Goal: Transaction & Acquisition: Purchase product/service

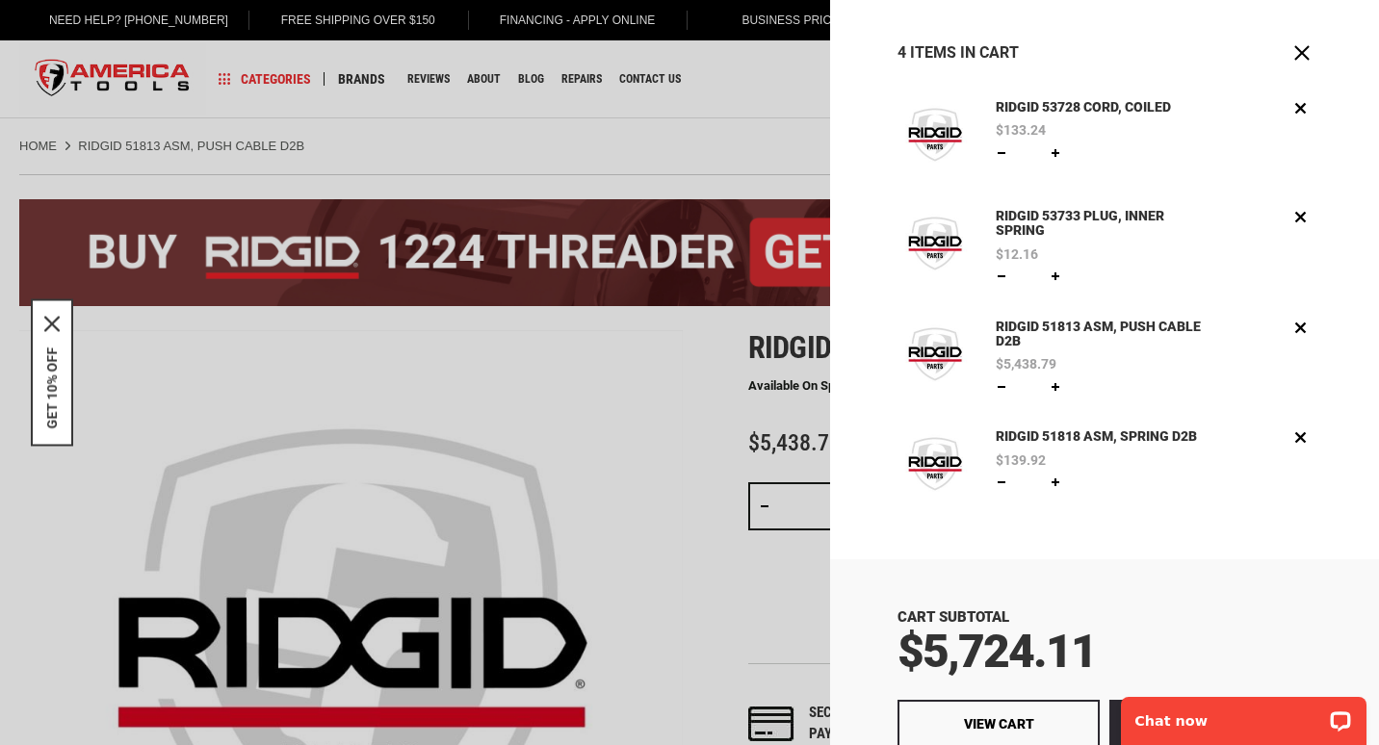
click at [627, 397] on div at bounding box center [689, 372] width 1379 height 745
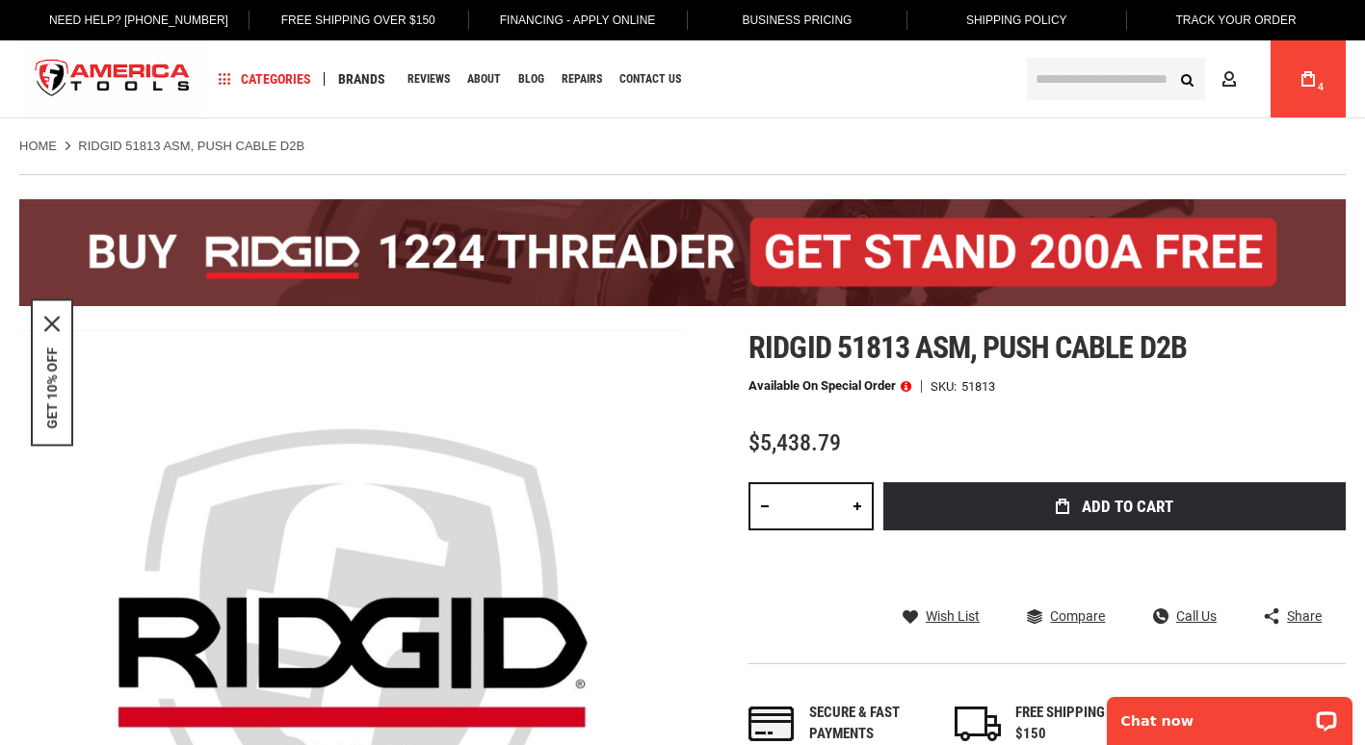
click at [1317, 89] on span "4" at bounding box center [1320, 87] width 6 height 11
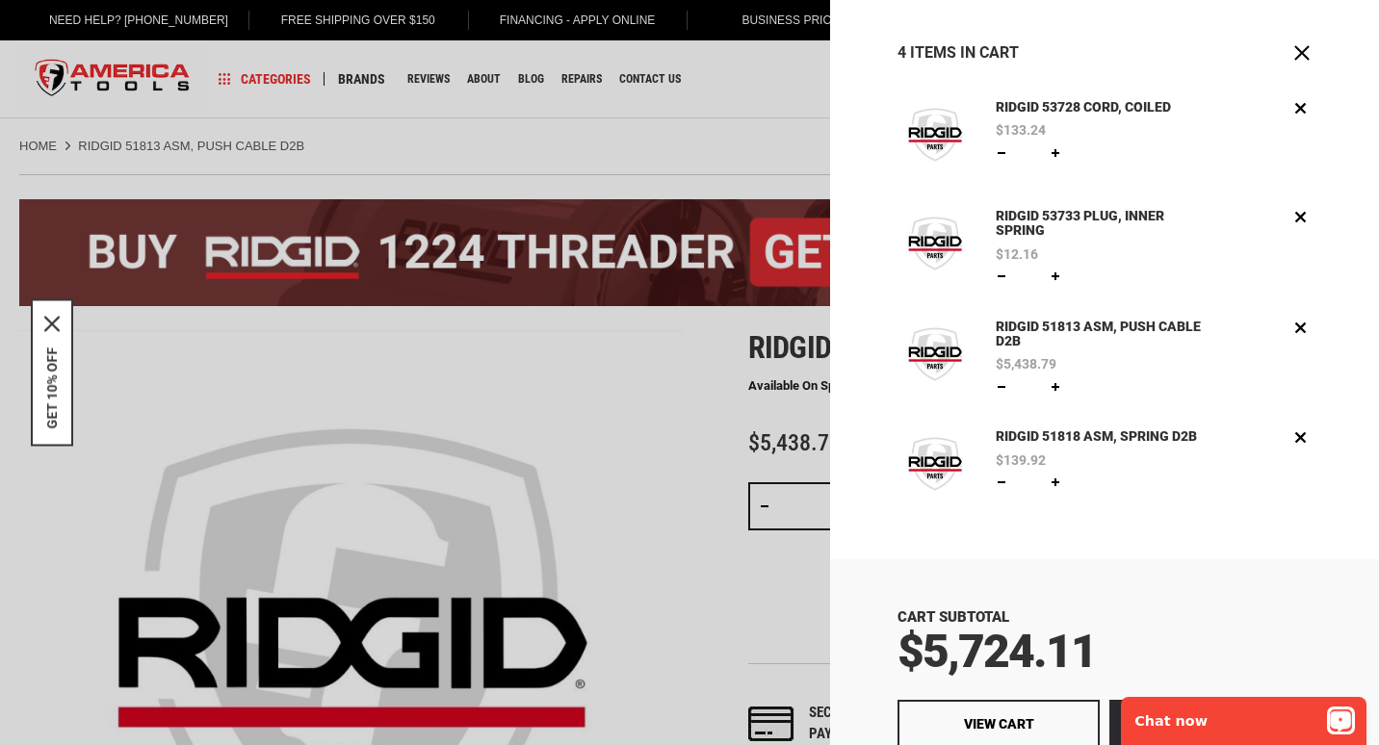
click at [1331, 725] on div "Open LiveChat chat widget" at bounding box center [1341, 720] width 24 height 24
click at [1211, 714] on p "Chat with Carlos" at bounding box center [1230, 721] width 191 height 15
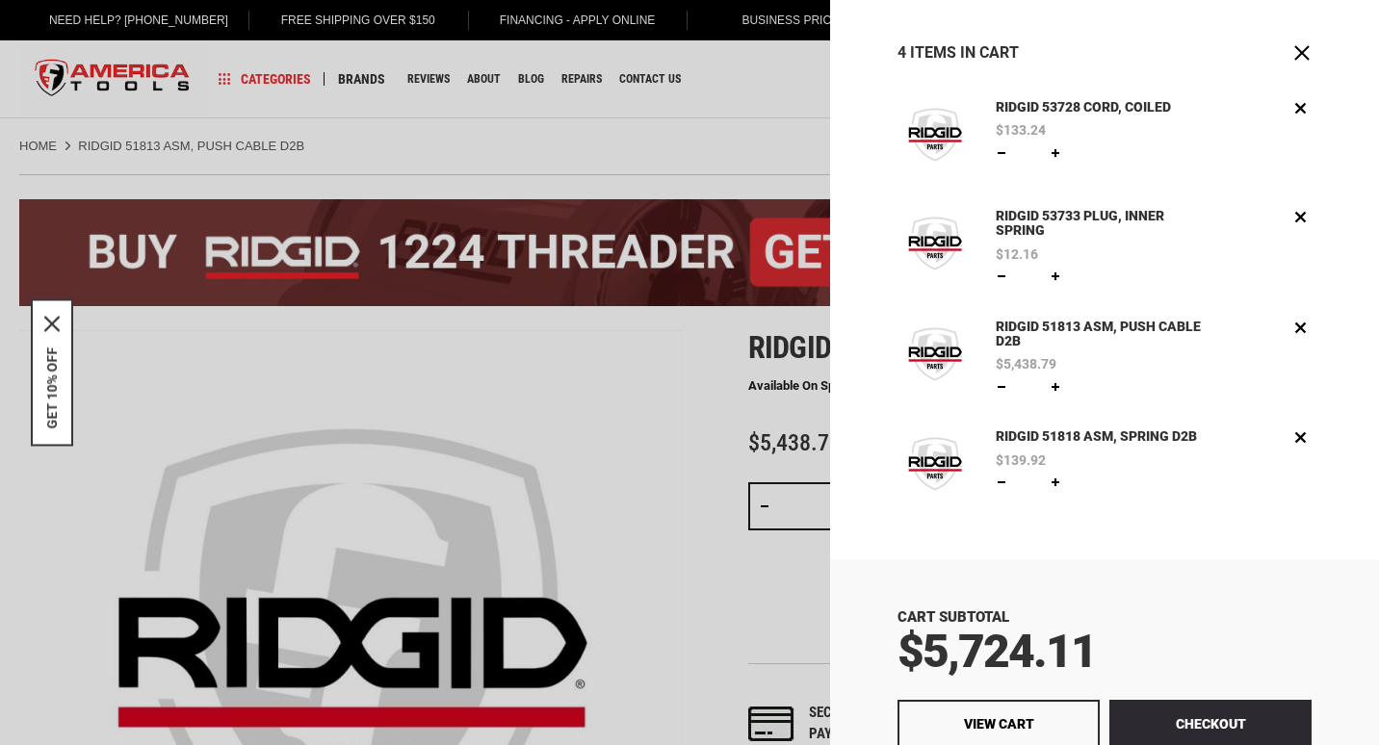
click at [65, 380] on div "GET 10% OFF" at bounding box center [52, 372] width 42 height 147
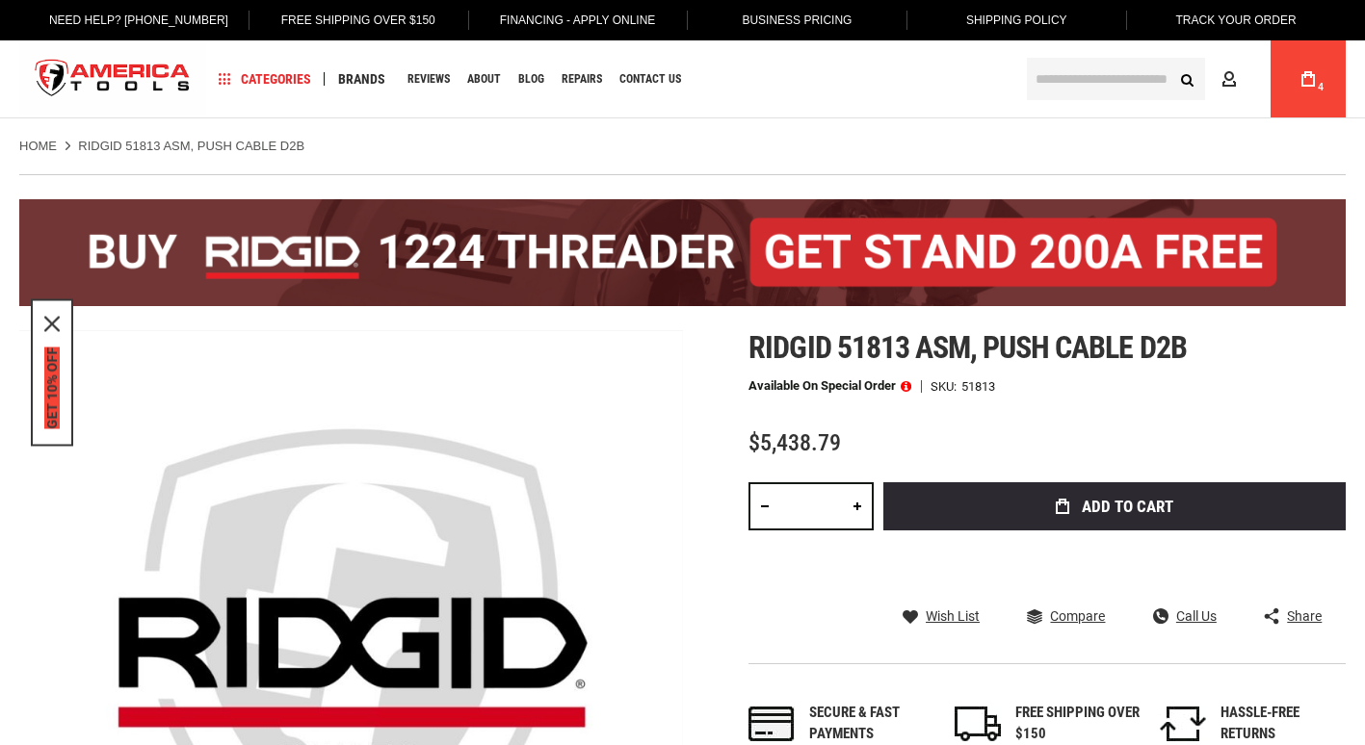
click at [52, 390] on button "GET 10% OFF" at bounding box center [51, 389] width 15 height 82
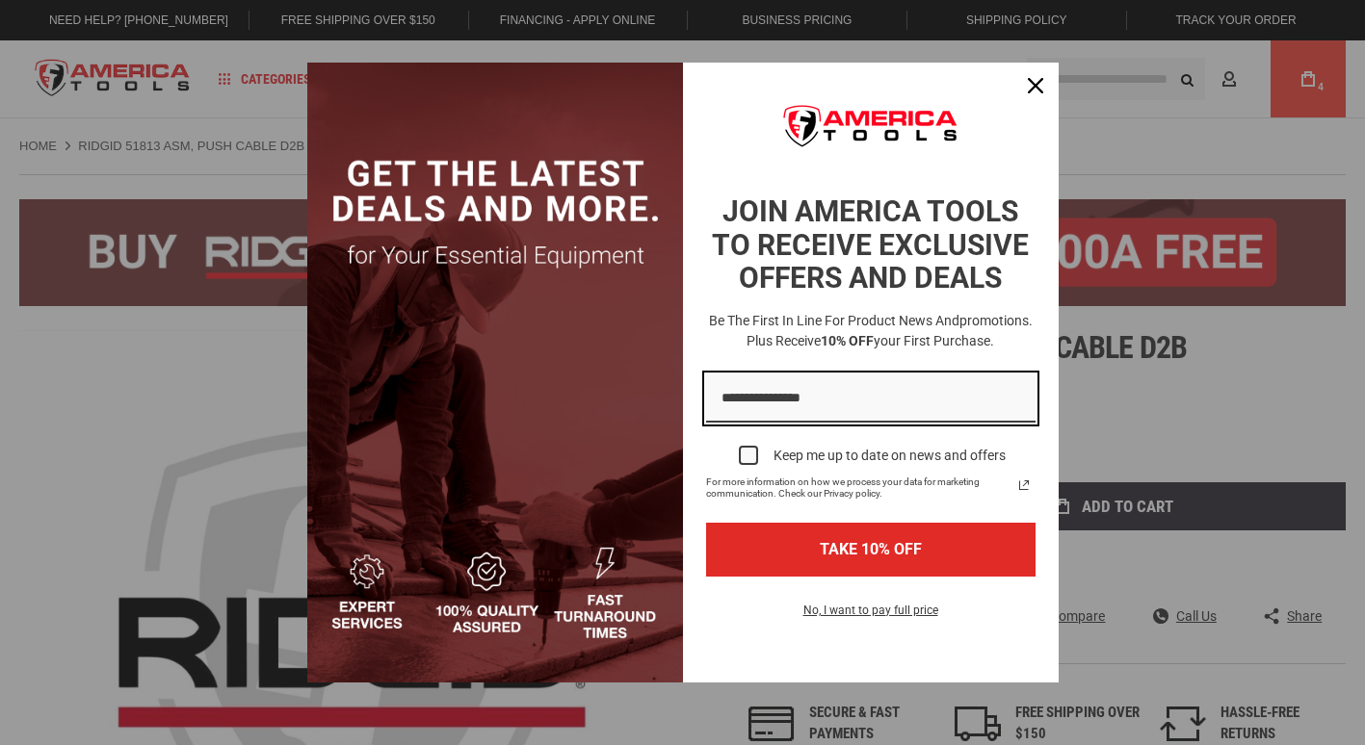
click at [772, 385] on input "Email field" at bounding box center [870, 399] width 329 height 49
type input "**********"
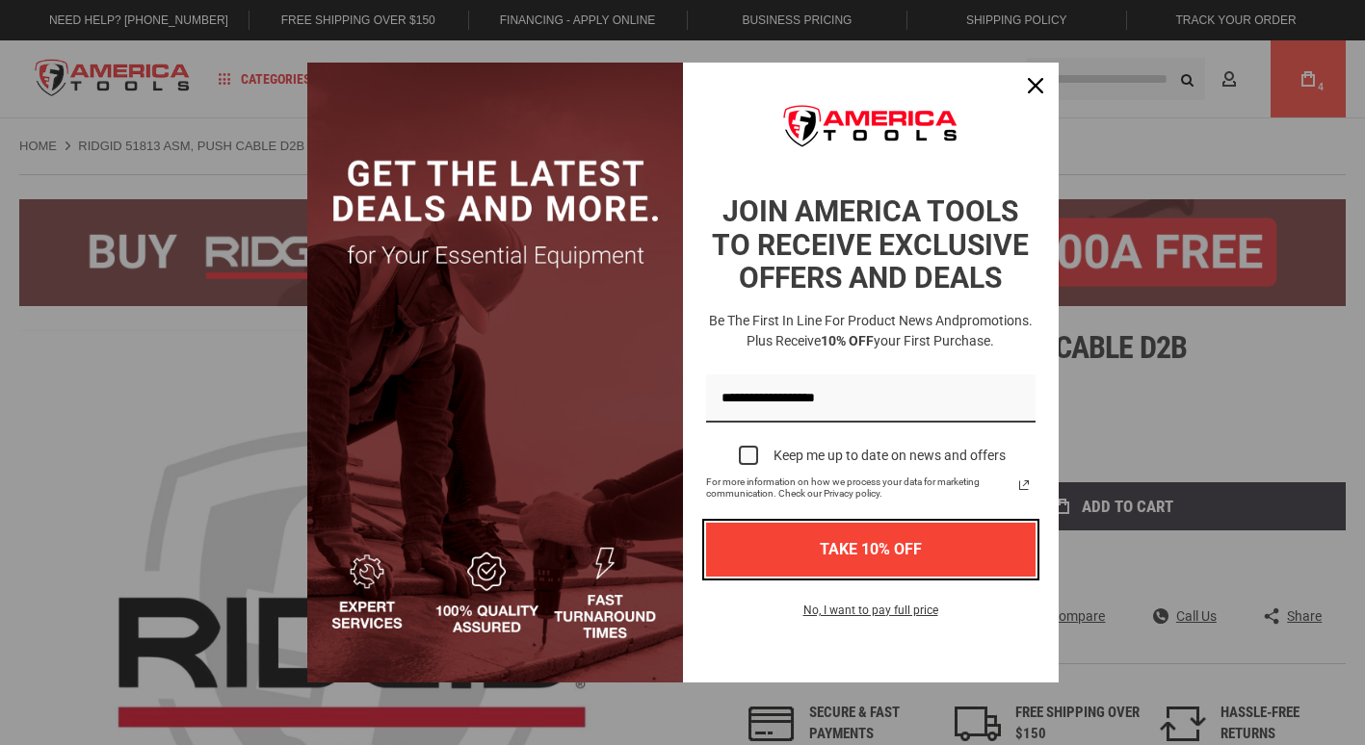
click at [767, 544] on button "TAKE 10% OFF" at bounding box center [870, 549] width 329 height 53
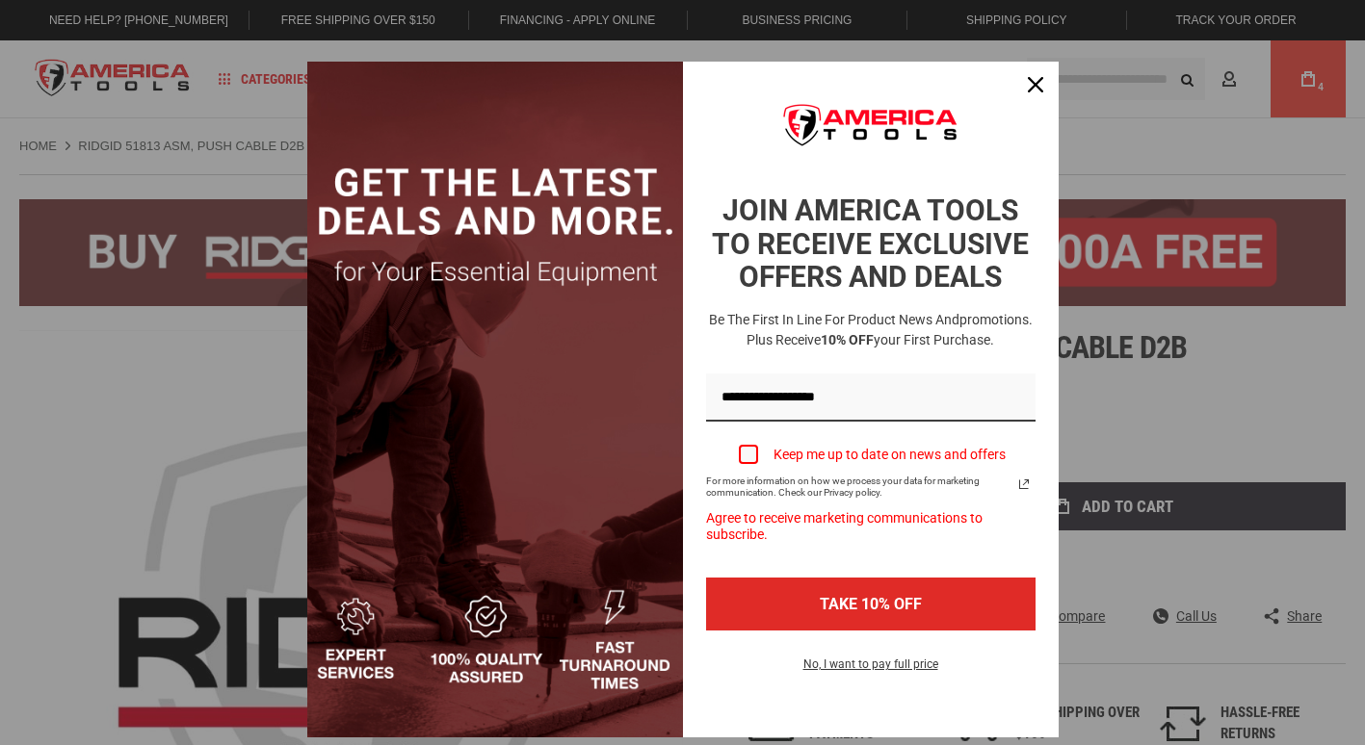
click at [739, 455] on div "Marketing offer form" at bounding box center [748, 454] width 19 height 19
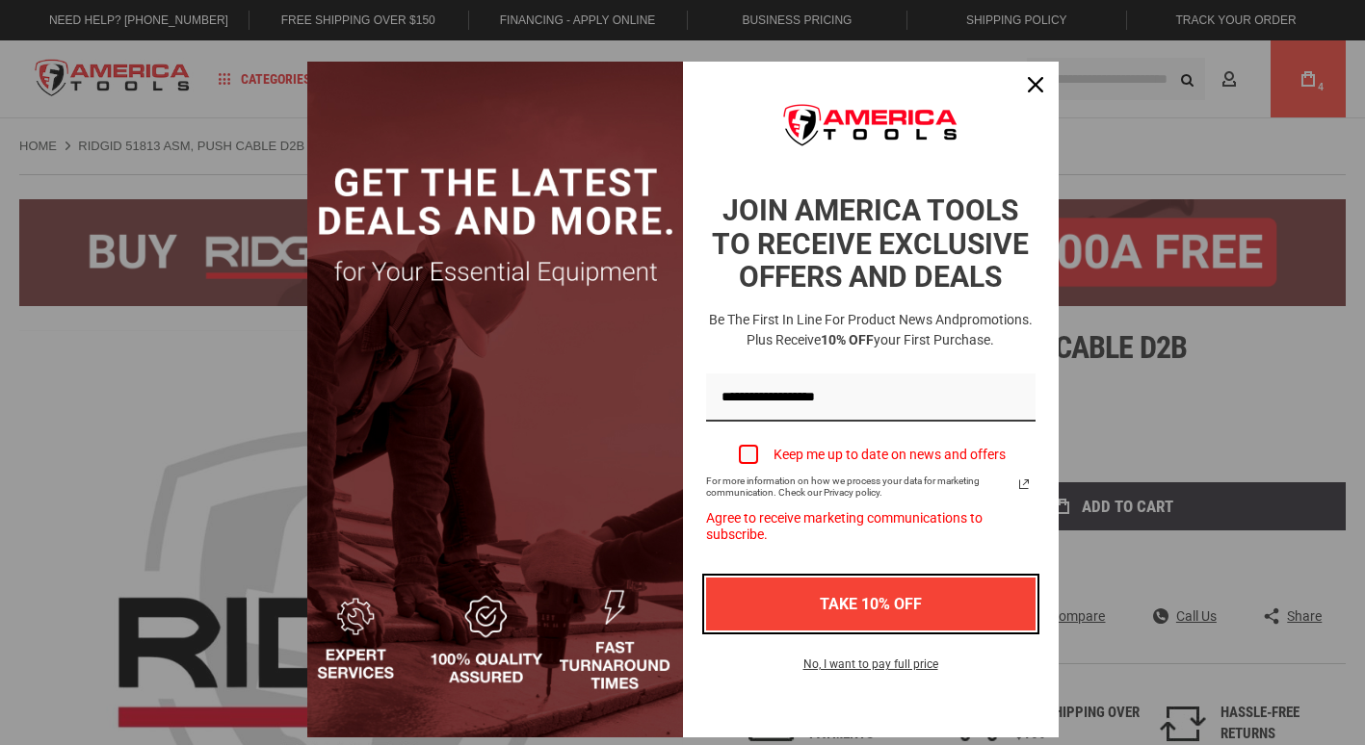
click at [797, 592] on button "TAKE 10% OFF" at bounding box center [870, 604] width 329 height 53
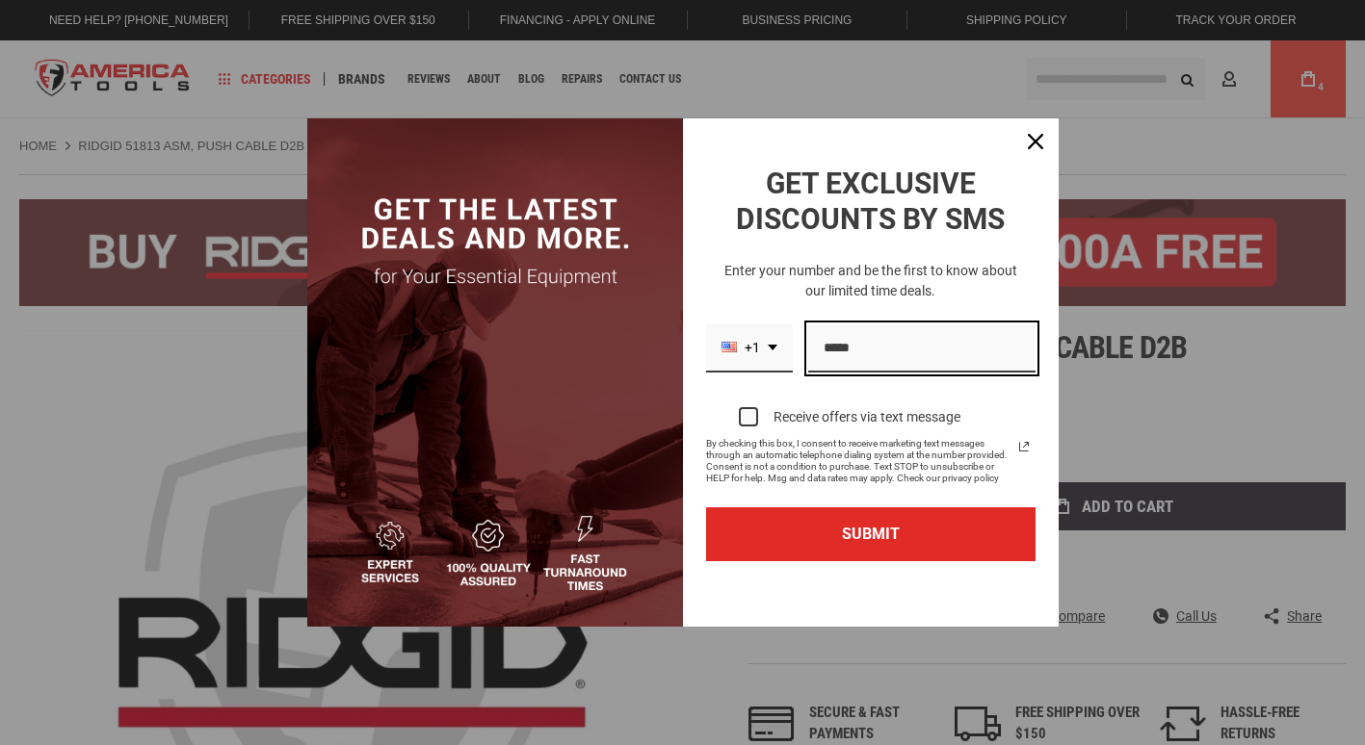
click at [849, 354] on input "Phone number field" at bounding box center [921, 349] width 227 height 49
type input "**********"
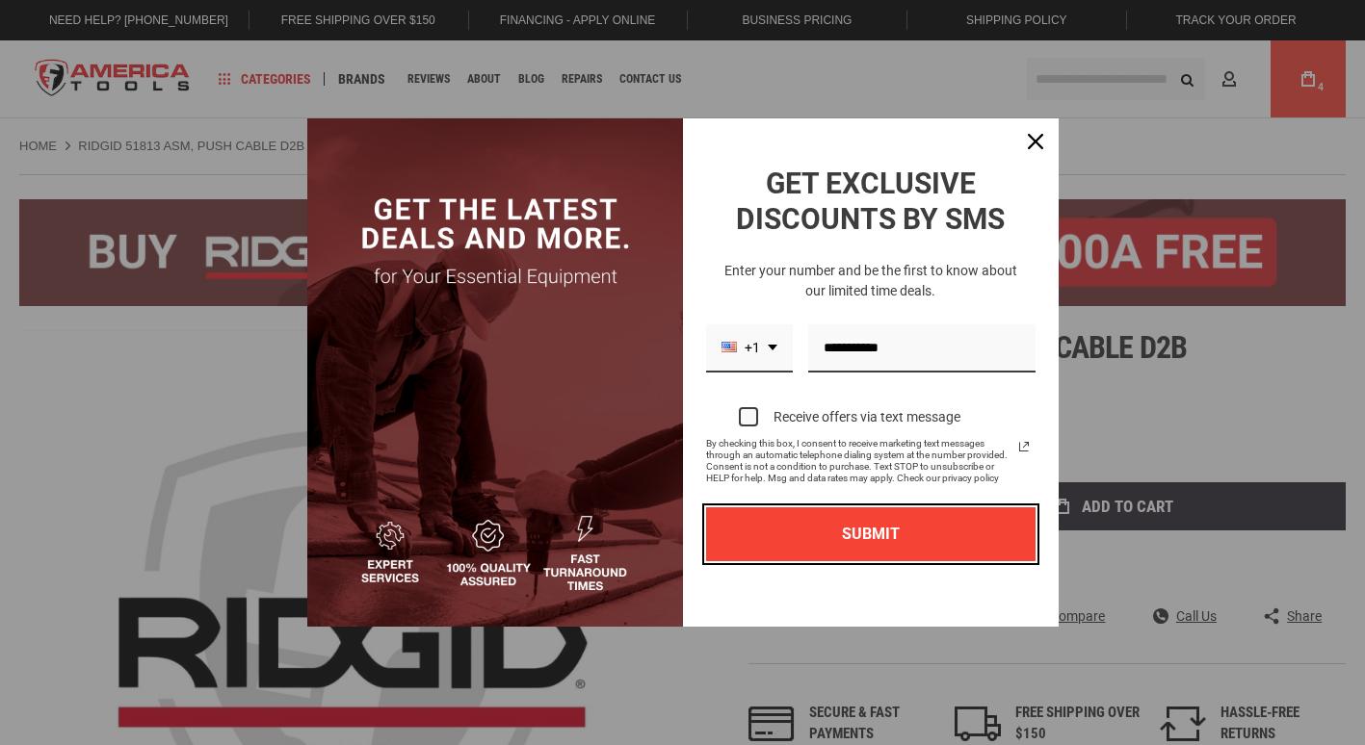
click at [807, 526] on button "SUBMIT" at bounding box center [870, 533] width 329 height 53
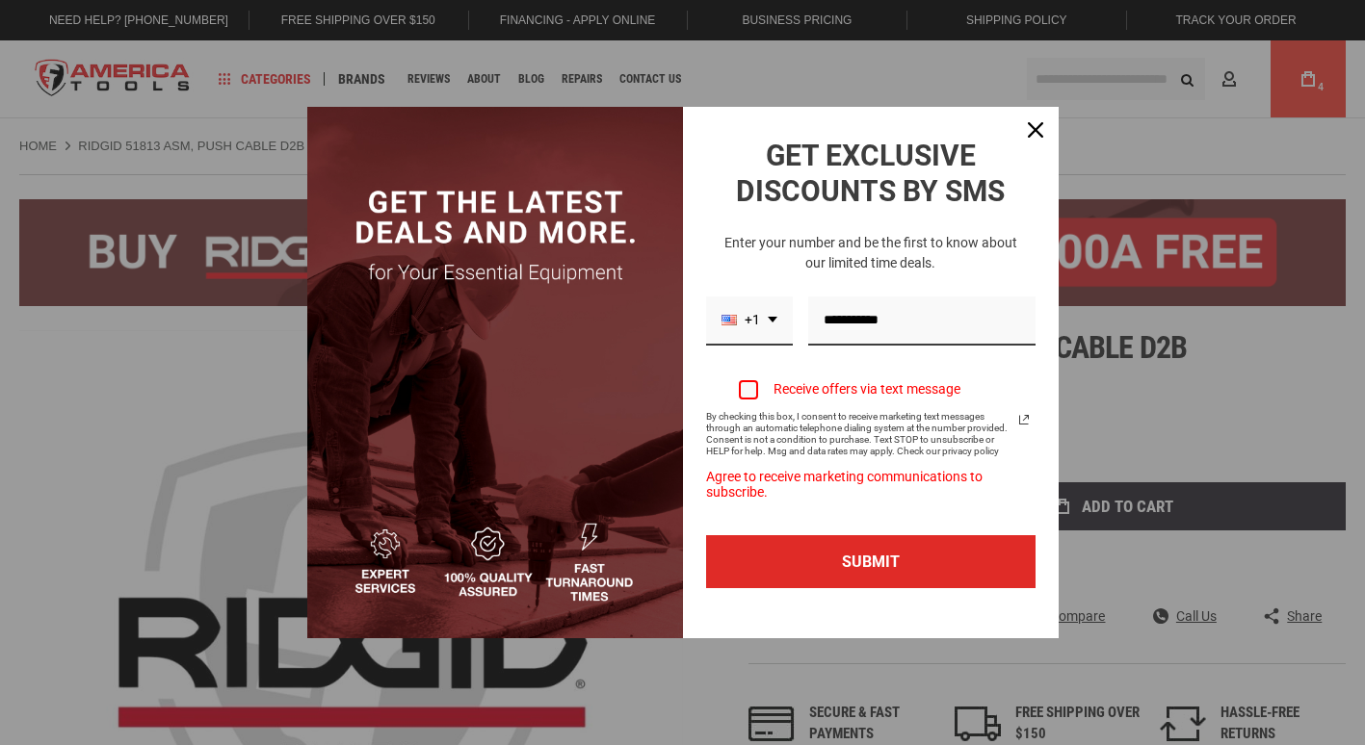
click at [739, 383] on div "Marketing offer form" at bounding box center [748, 389] width 19 height 19
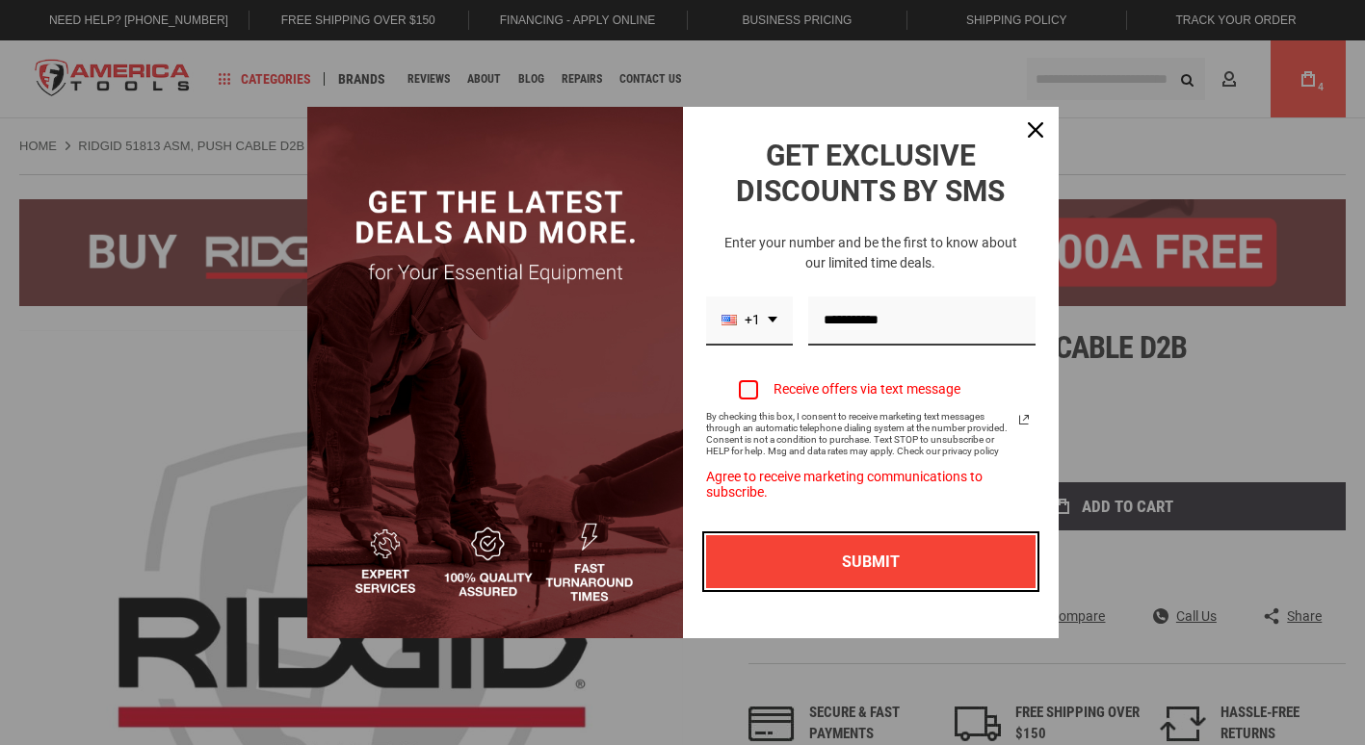
click at [792, 553] on button "SUBMIT" at bounding box center [870, 561] width 329 height 53
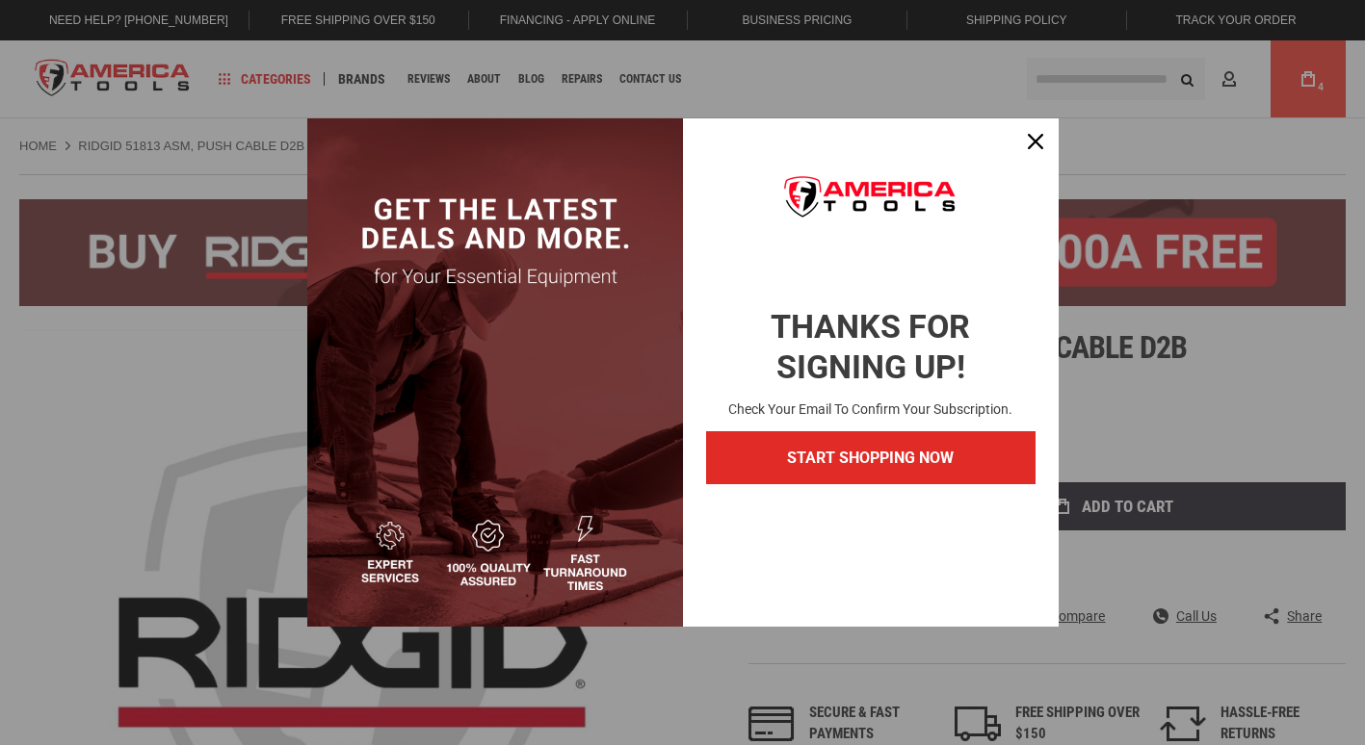
click at [827, 219] on img "Marketing offer form" at bounding box center [870, 195] width 207 height 61
click at [139, 456] on div "Marketing offer form" at bounding box center [682, 372] width 1365 height 745
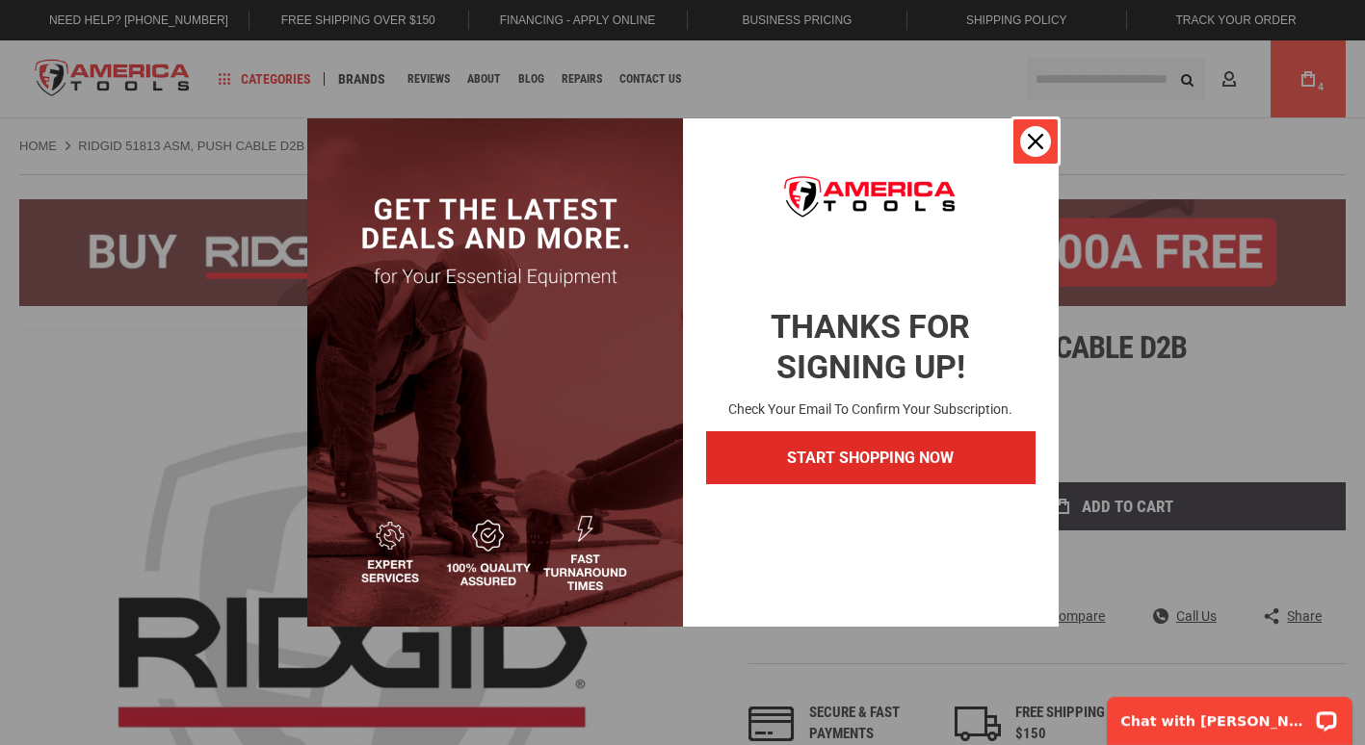
click at [1036, 141] on icon "close icon" at bounding box center [1035, 141] width 15 height 15
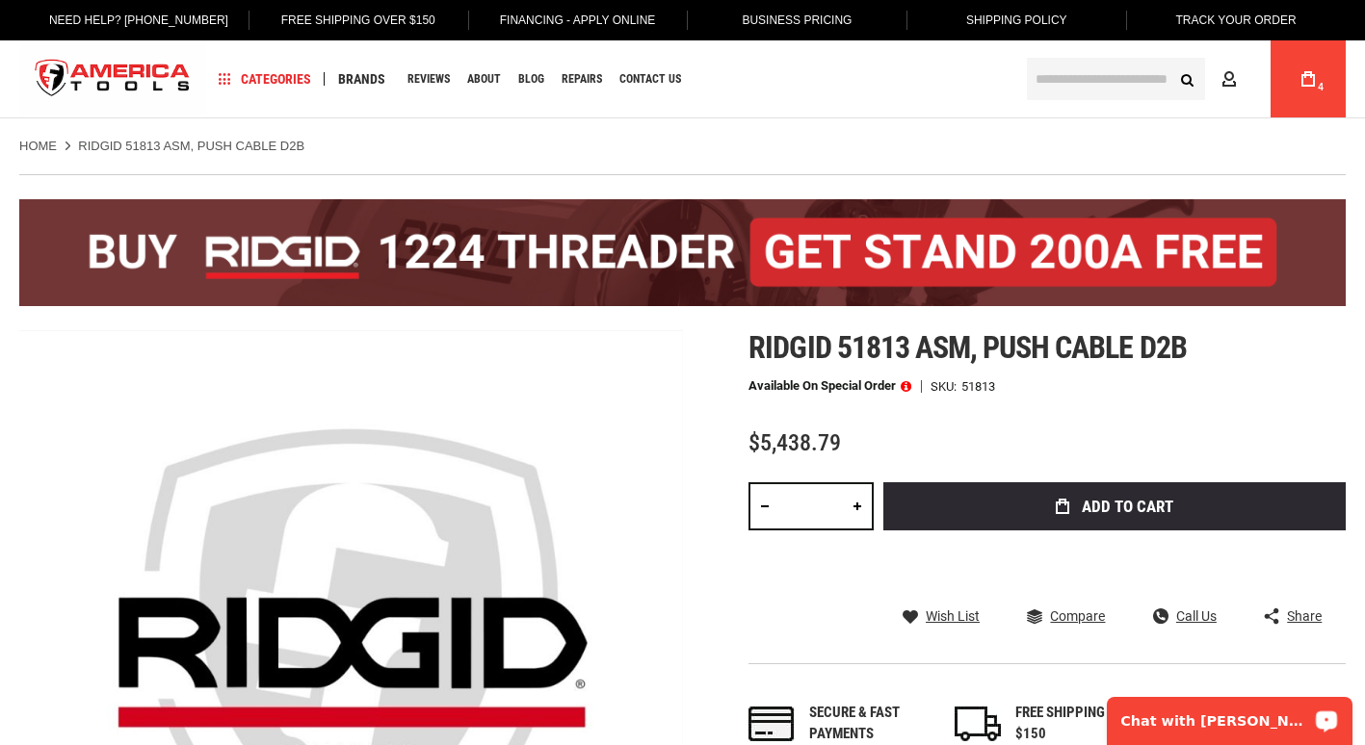
click at [1228, 726] on p "Chat with Carlos" at bounding box center [1216, 721] width 191 height 15
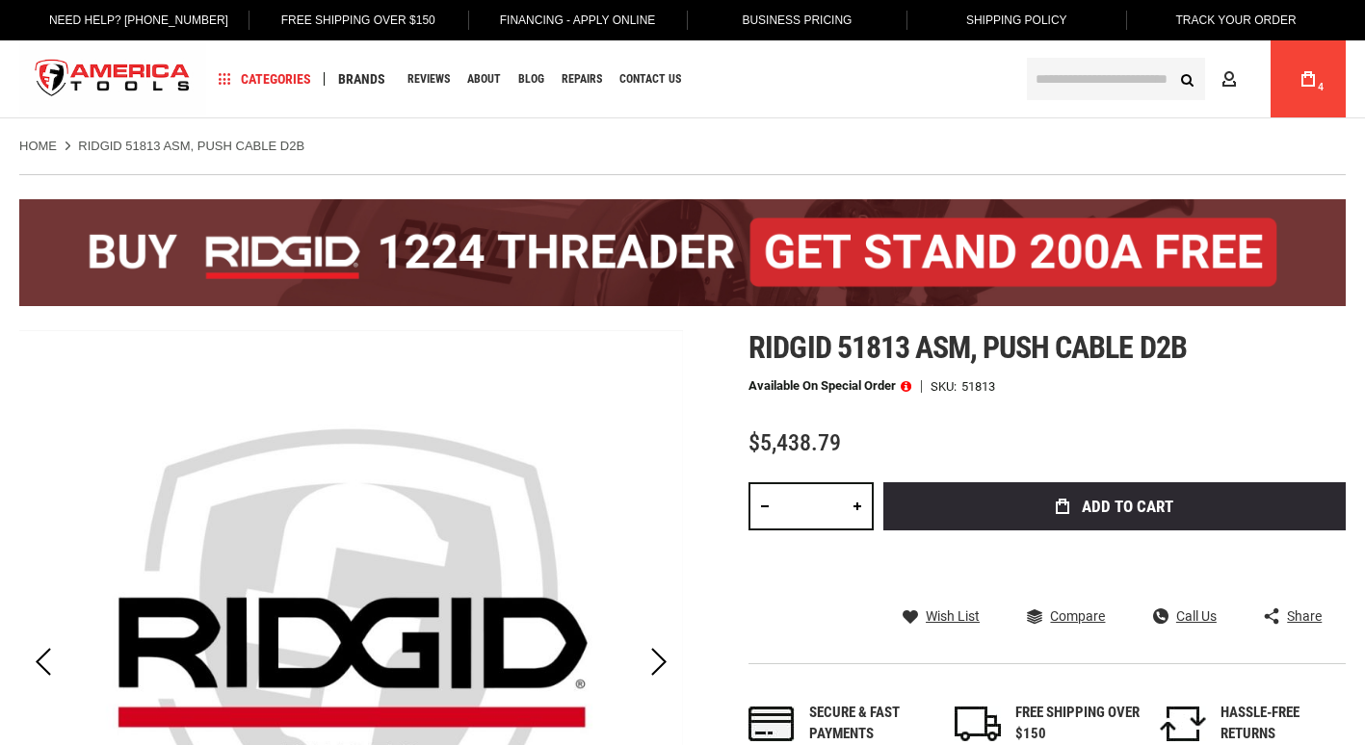
click at [457, 432] on img at bounding box center [350, 662] width 663 height 663
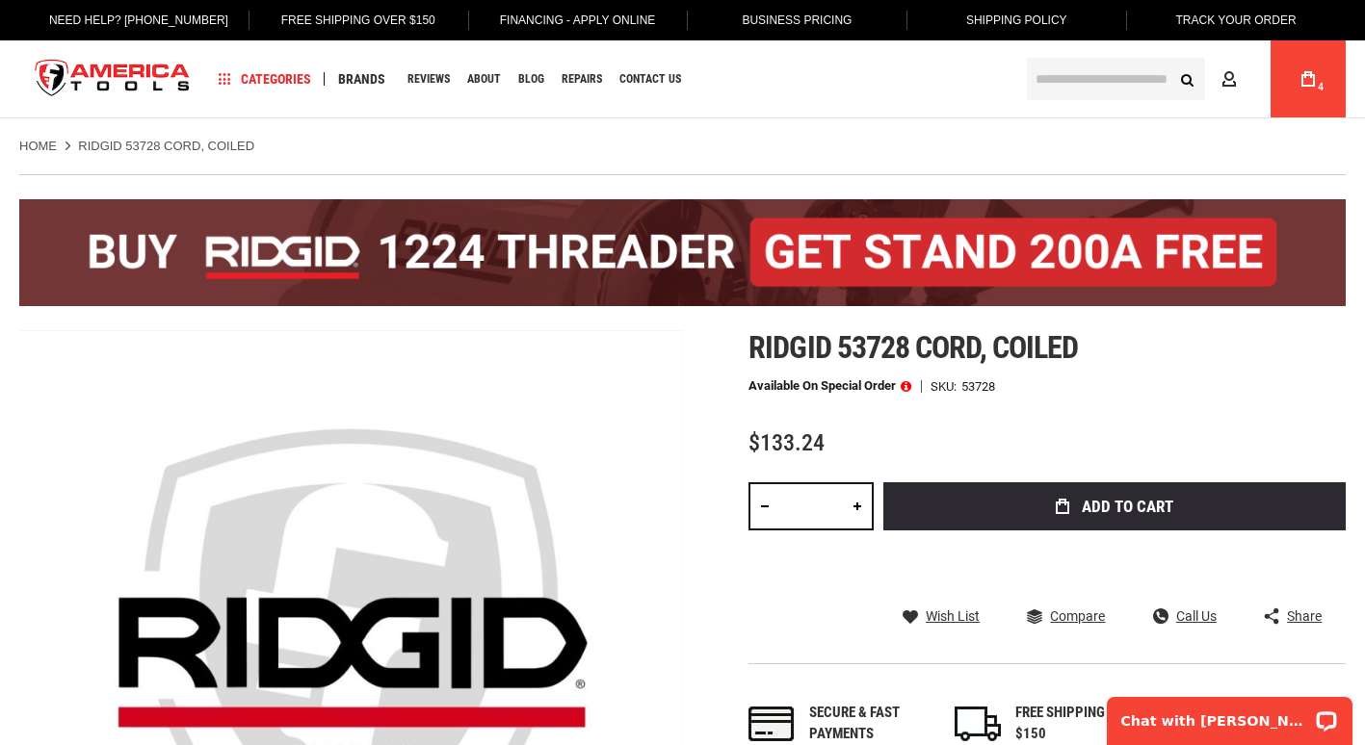
click at [1310, 78] on icon at bounding box center [1307, 78] width 13 height 15
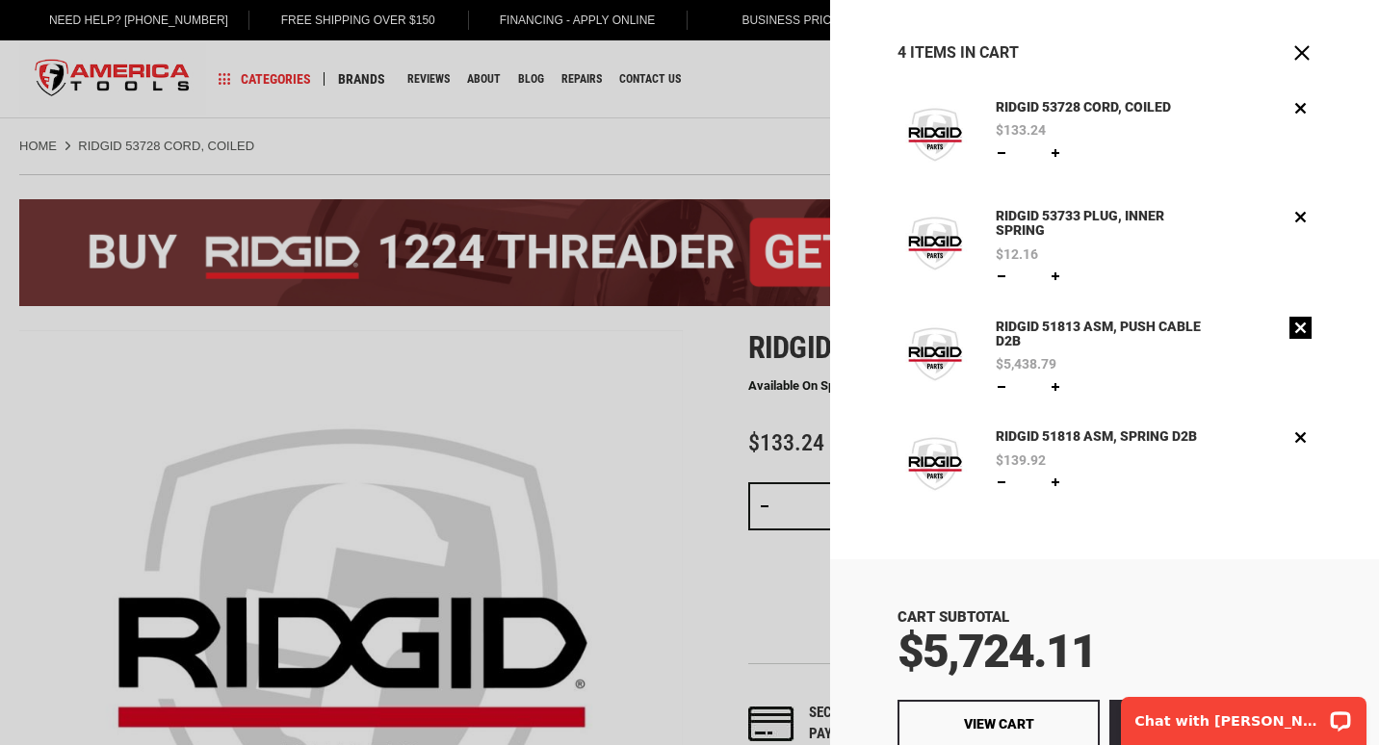
click at [1289, 325] on link "Remove" at bounding box center [1300, 328] width 22 height 22
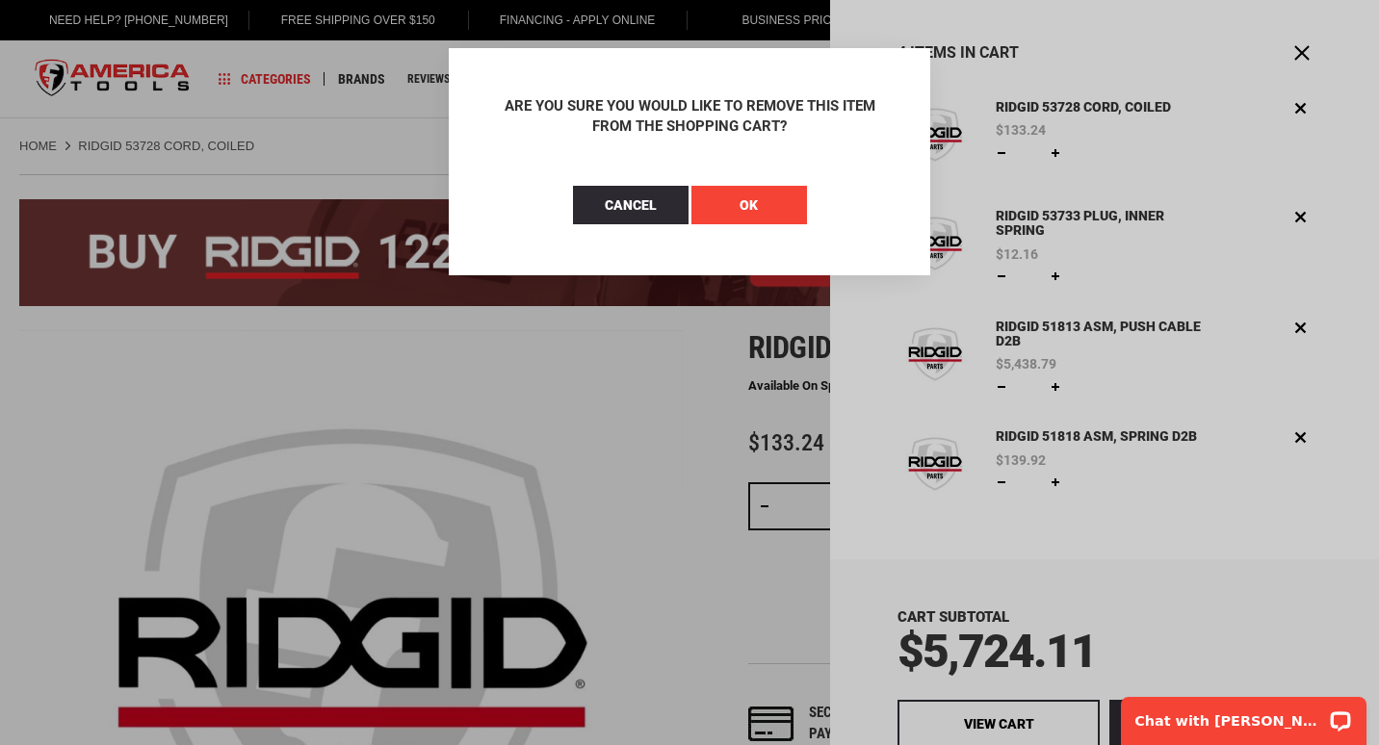
click at [756, 198] on span "OK" at bounding box center [749, 204] width 18 height 15
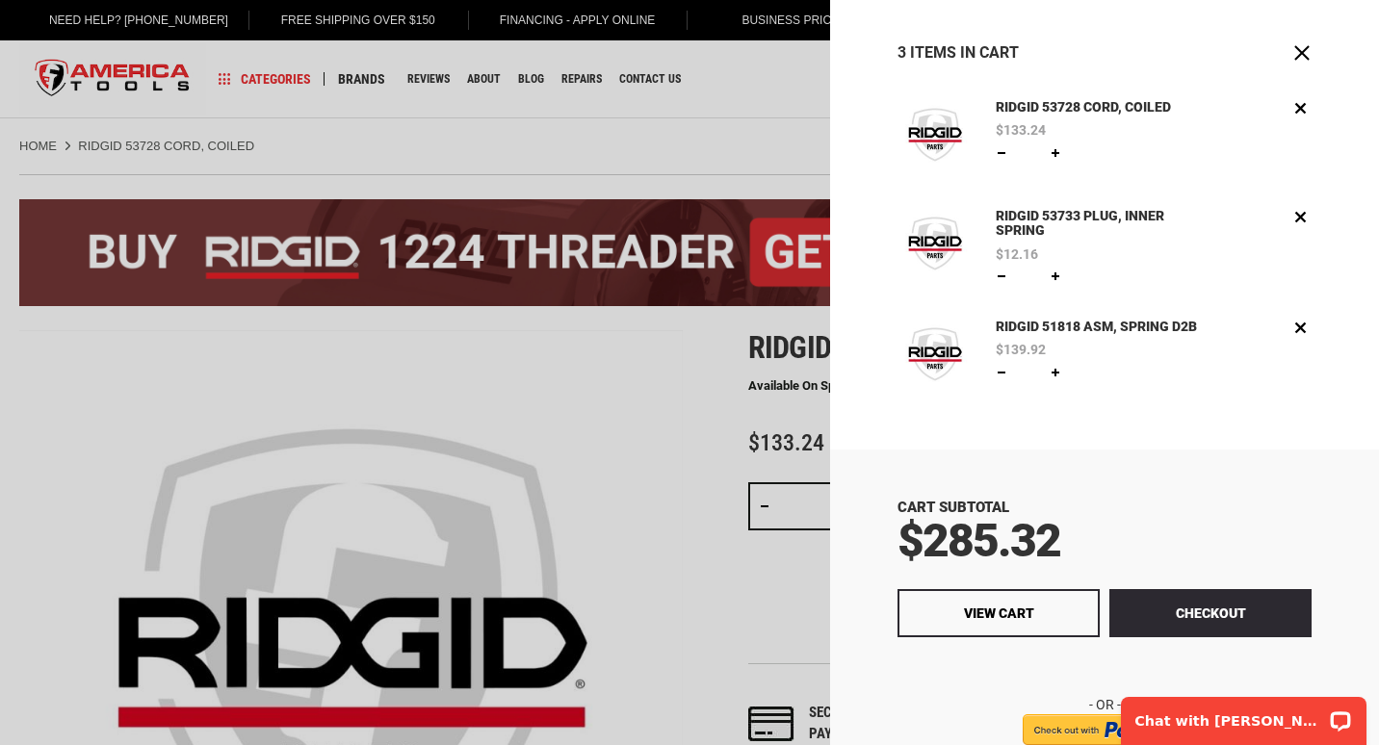
click at [785, 117] on div at bounding box center [689, 372] width 1379 height 745
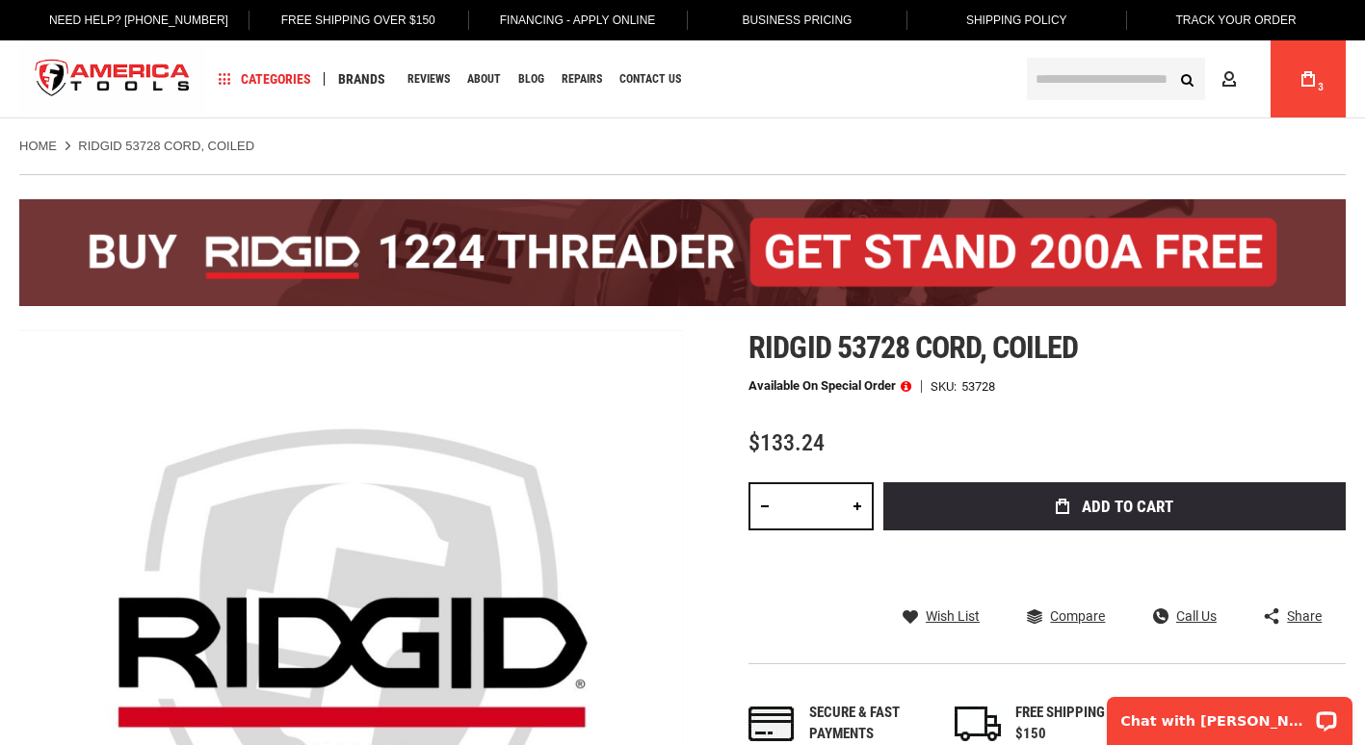
click at [1072, 85] on input "text" at bounding box center [1116, 79] width 178 height 42
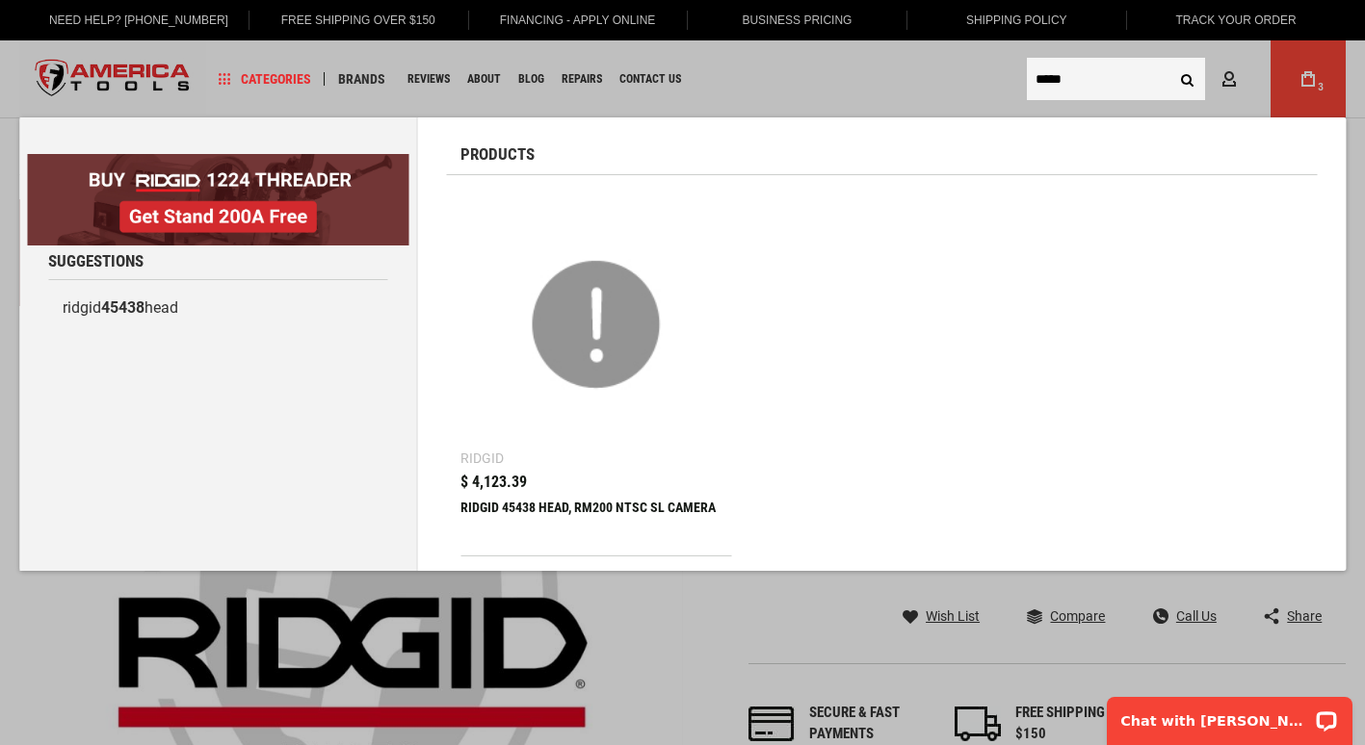
type input "*****"
click at [537, 464] on div at bounding box center [595, 327] width 271 height 275
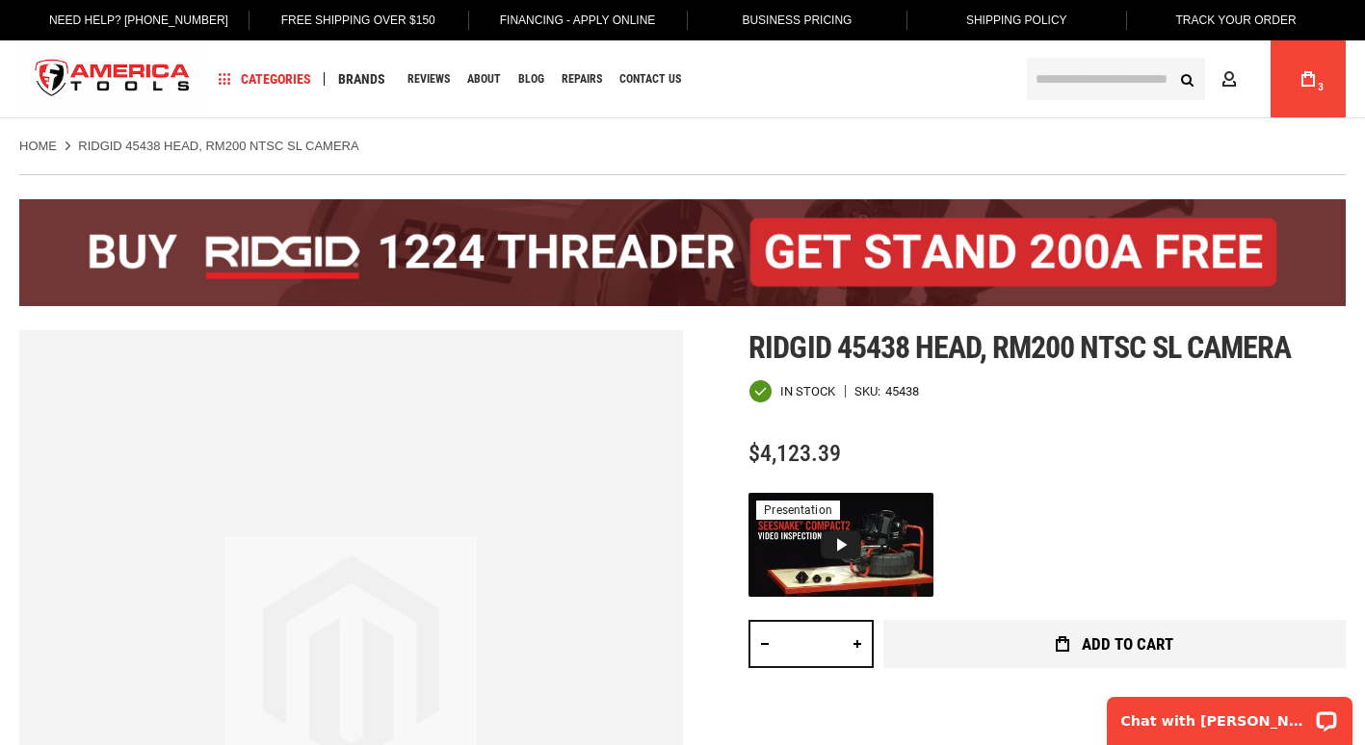
click at [1118, 637] on span "Add to Cart" at bounding box center [1126, 645] width 91 height 16
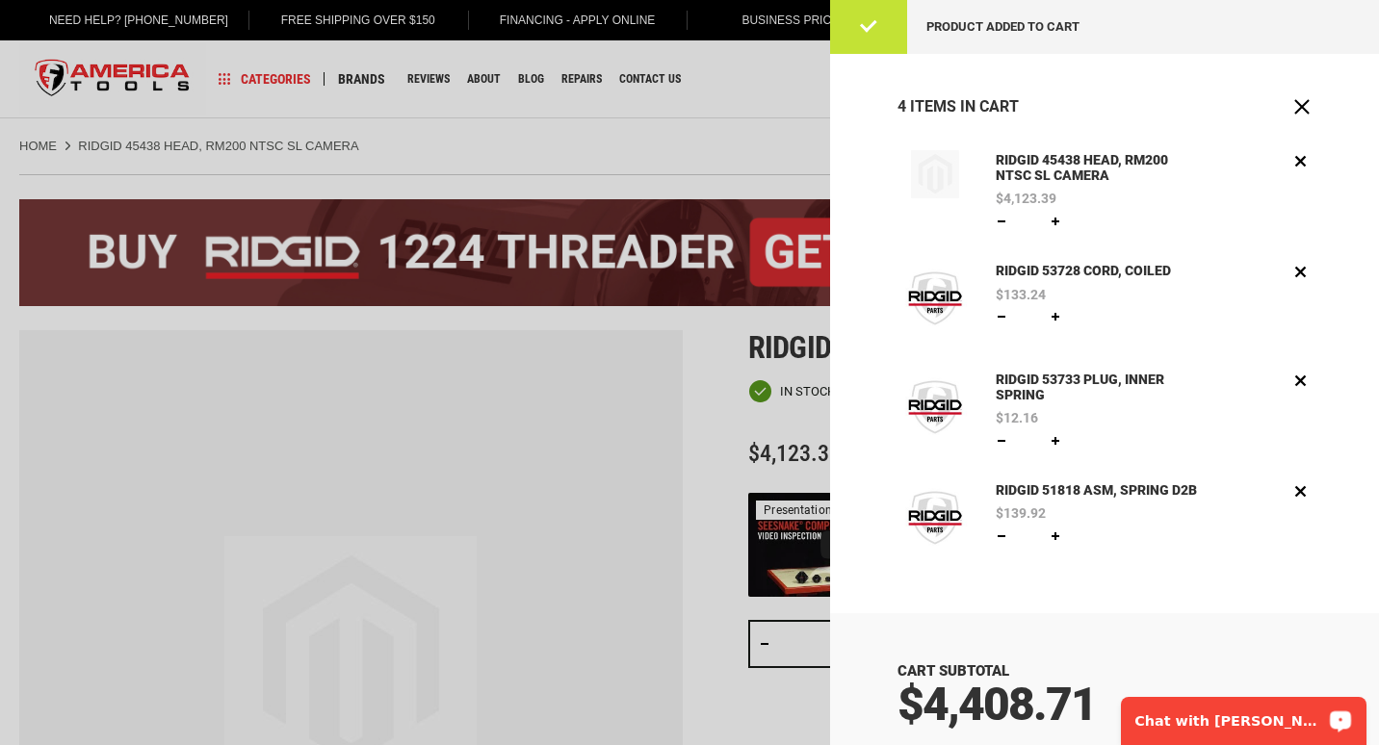
click at [1232, 715] on p "Chat with [PERSON_NAME]" at bounding box center [1230, 721] width 191 height 15
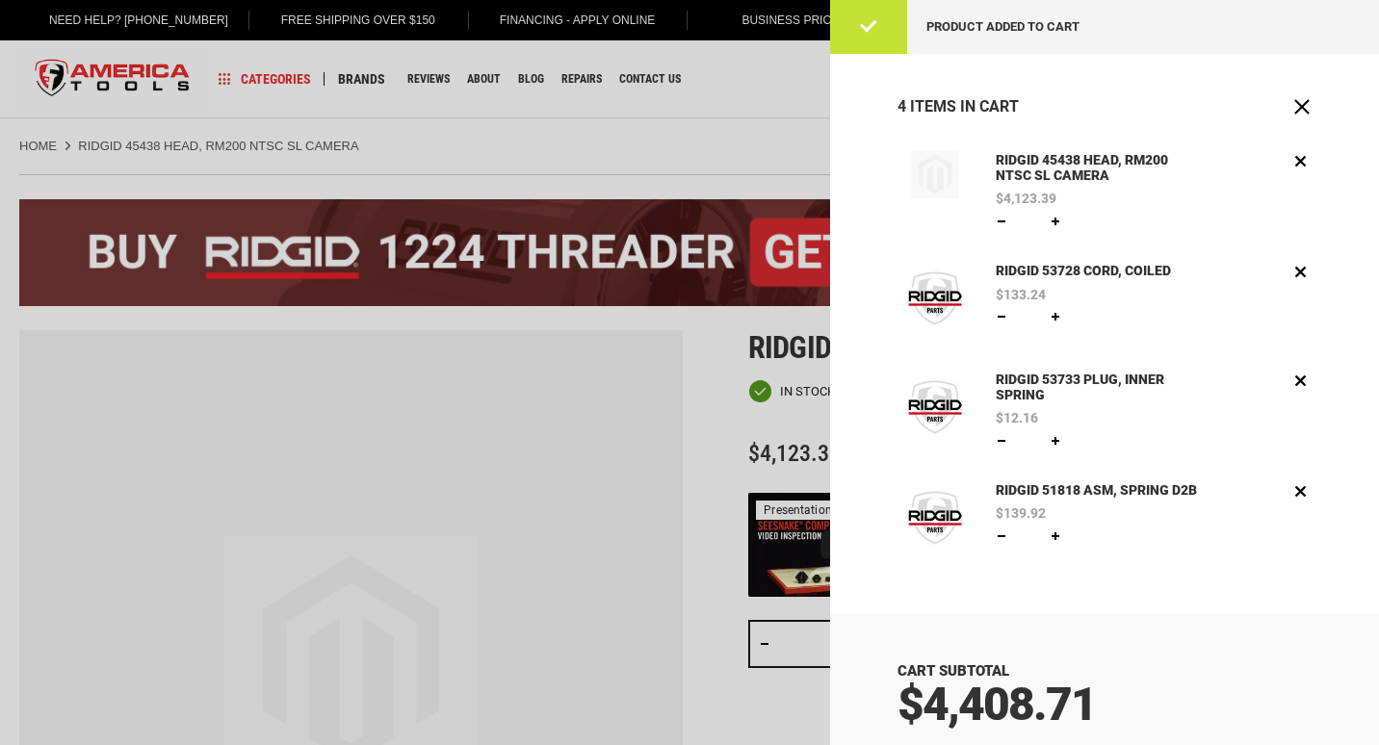
click at [837, 474] on div "RIDGID 45438 HEAD, RM200 NTSC SL CAMERA $4,123.39 Qty * Update Edit Remove" at bounding box center [1104, 369] width 549 height 439
click at [539, 470] on div at bounding box center [689, 372] width 1379 height 745
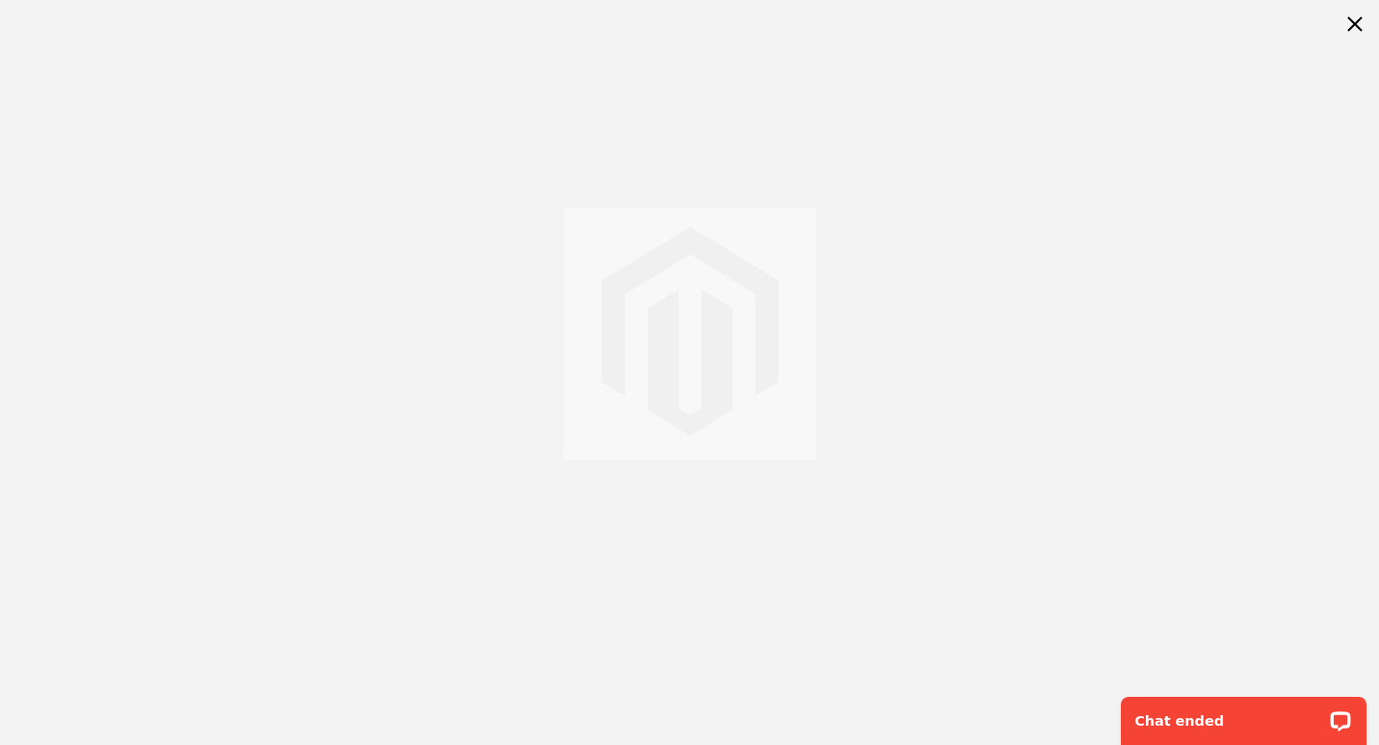
click at [962, 477] on div at bounding box center [689, 334] width 1379 height 668
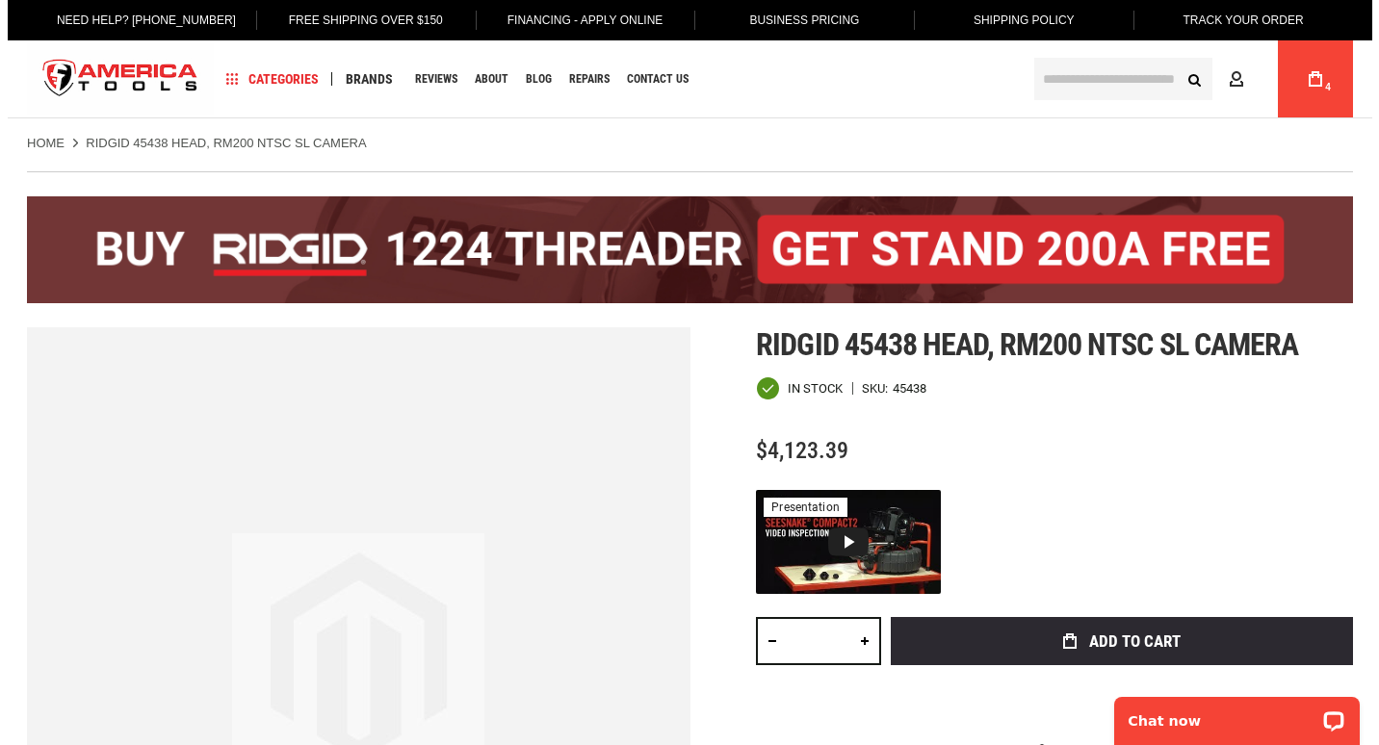
scroll to position [193, 0]
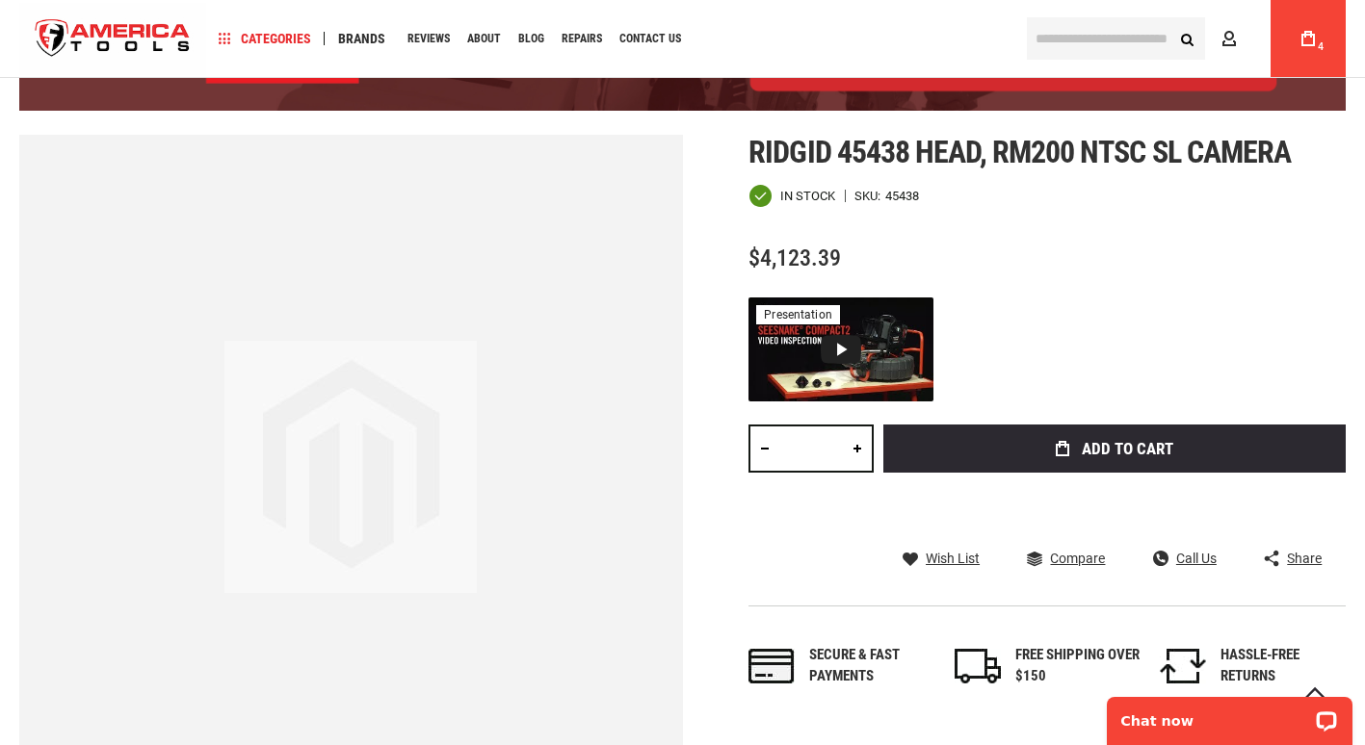
click at [1322, 52] on span "4" at bounding box center [1320, 47] width 12 height 12
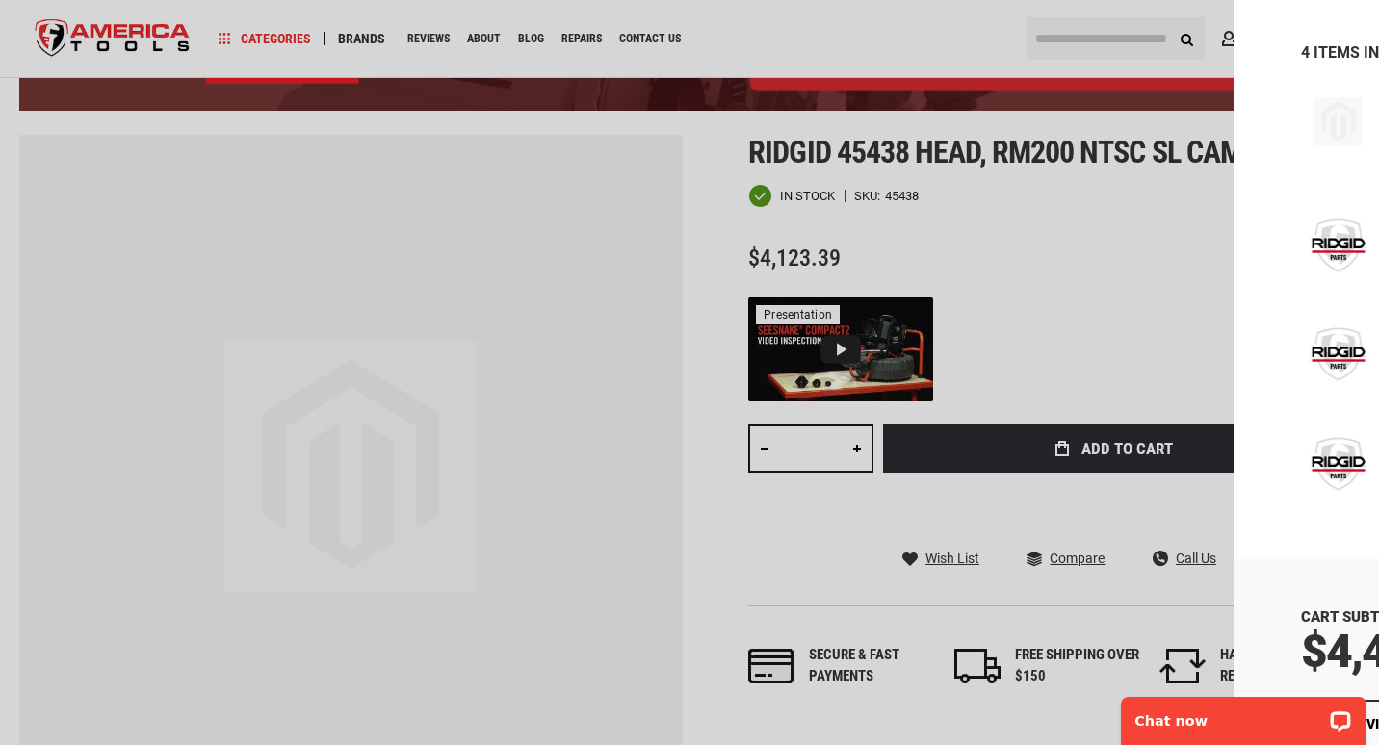
click at [1289, 222] on link "Remove" at bounding box center [1300, 219] width 22 height 22
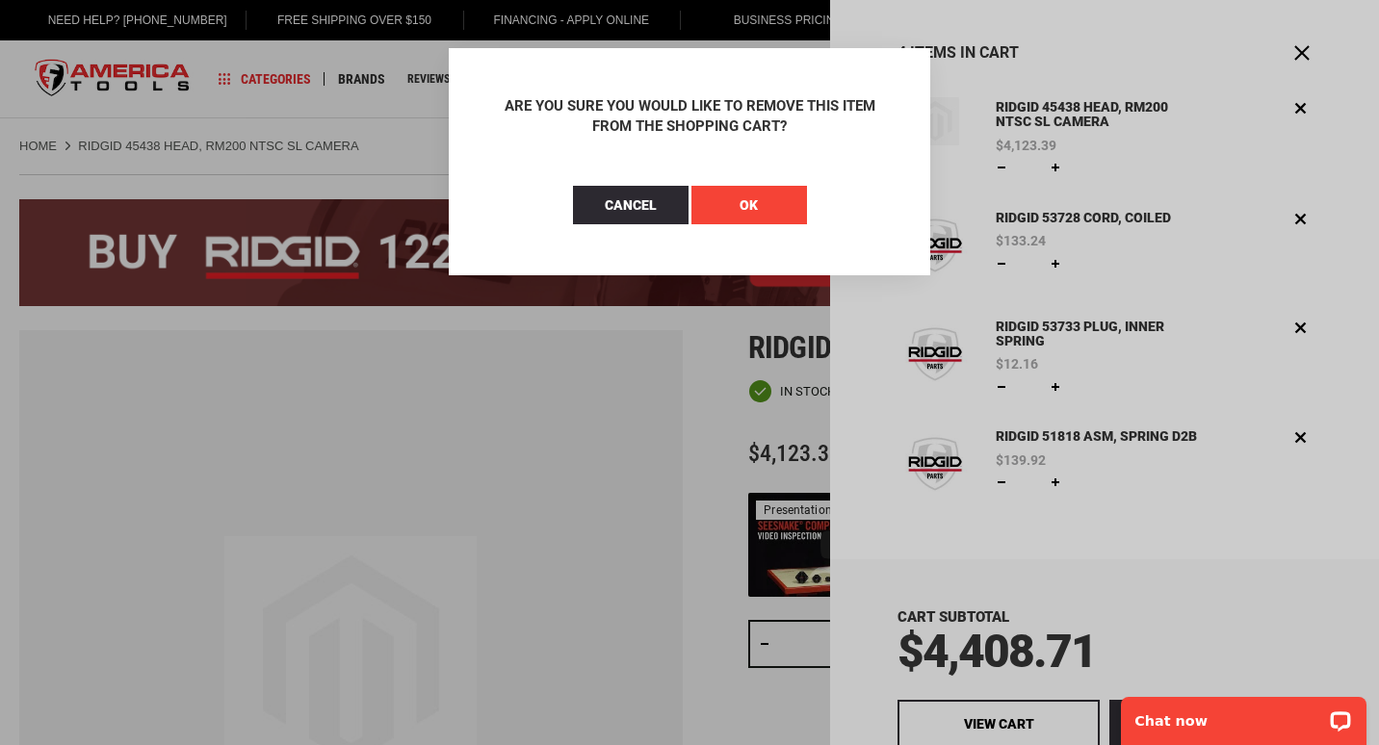
click at [713, 202] on button "OK" at bounding box center [749, 205] width 116 height 39
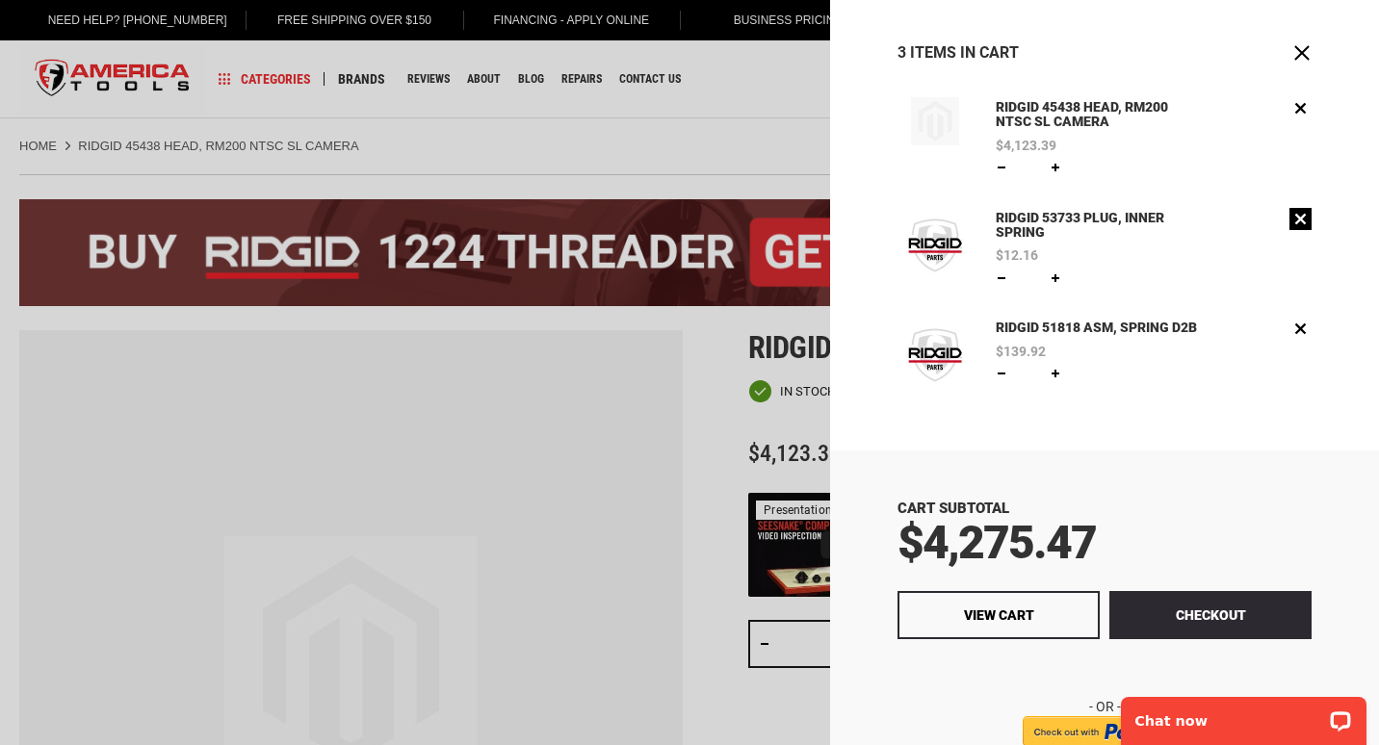
click at [1292, 222] on link "Remove" at bounding box center [1300, 219] width 22 height 22
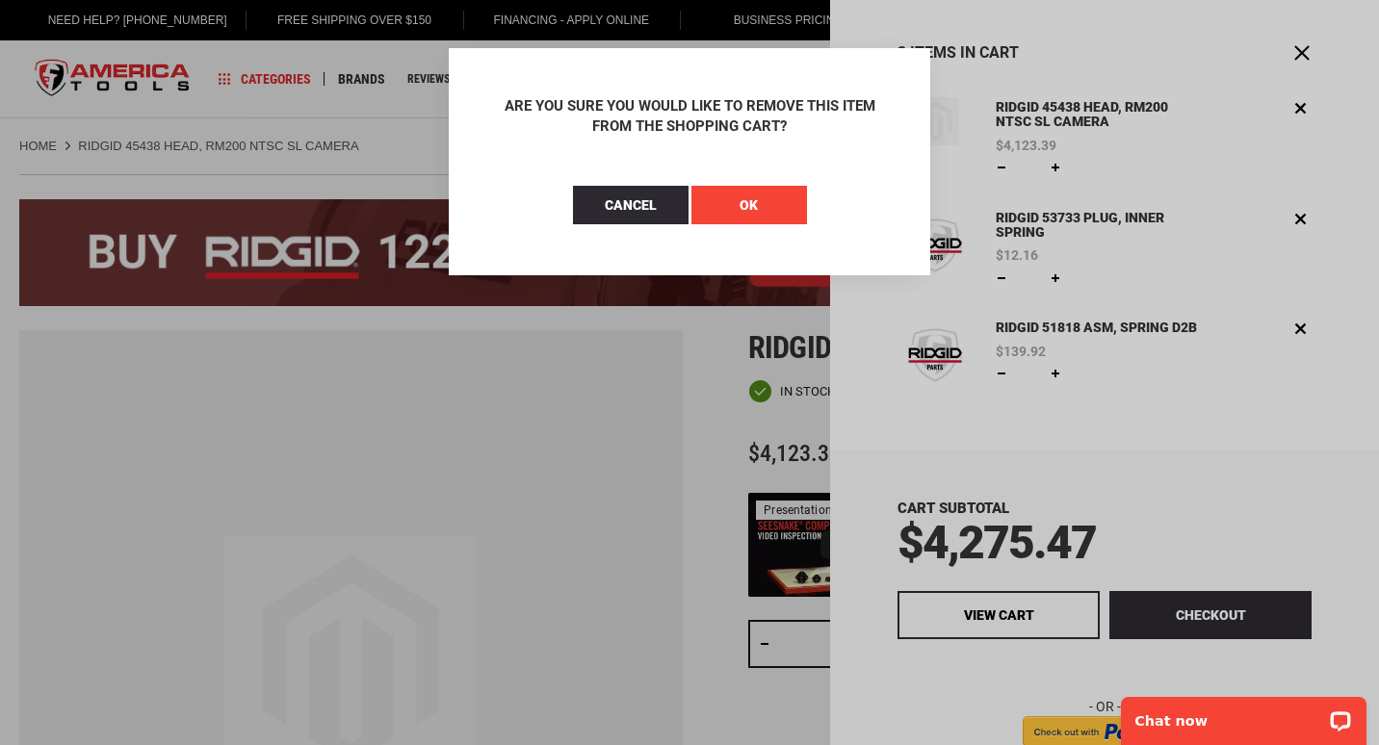
click at [755, 205] on span "OK" at bounding box center [749, 204] width 18 height 15
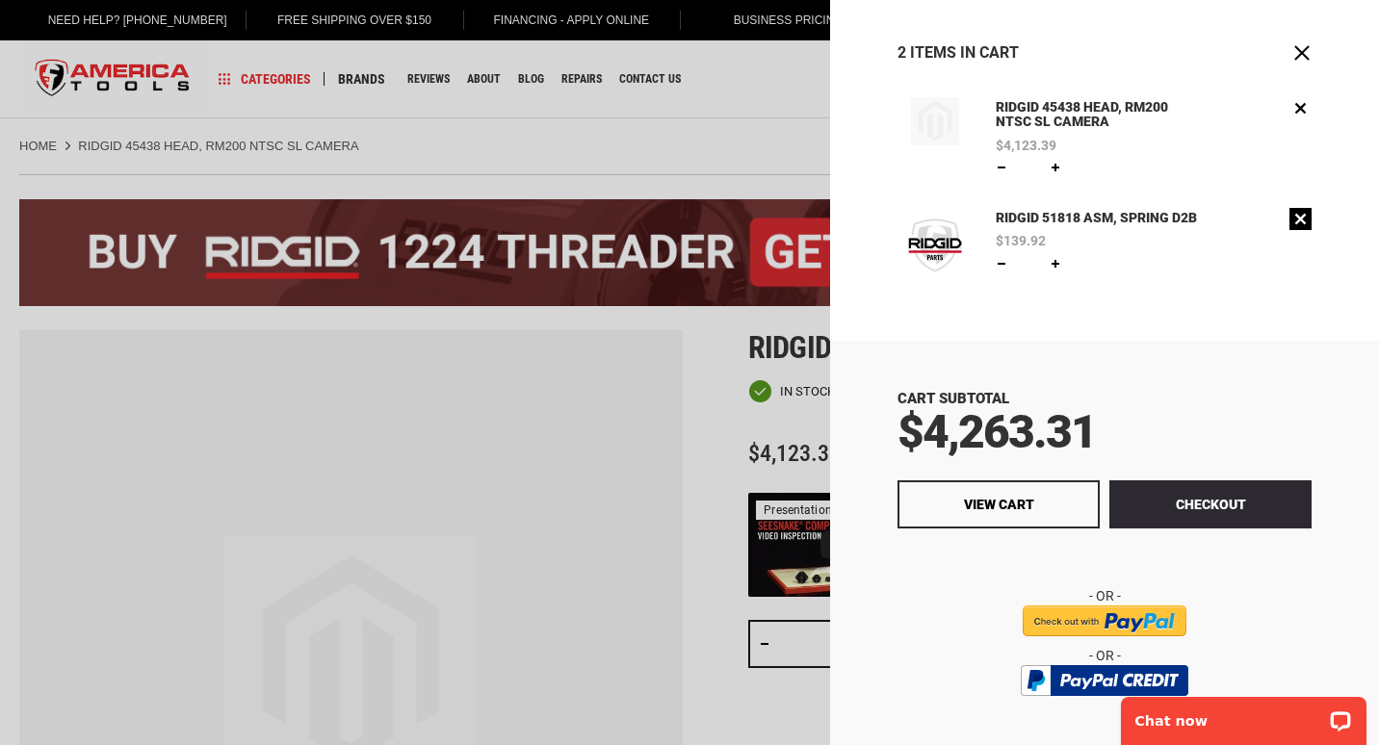
click at [1293, 221] on link "Remove" at bounding box center [1300, 219] width 22 height 22
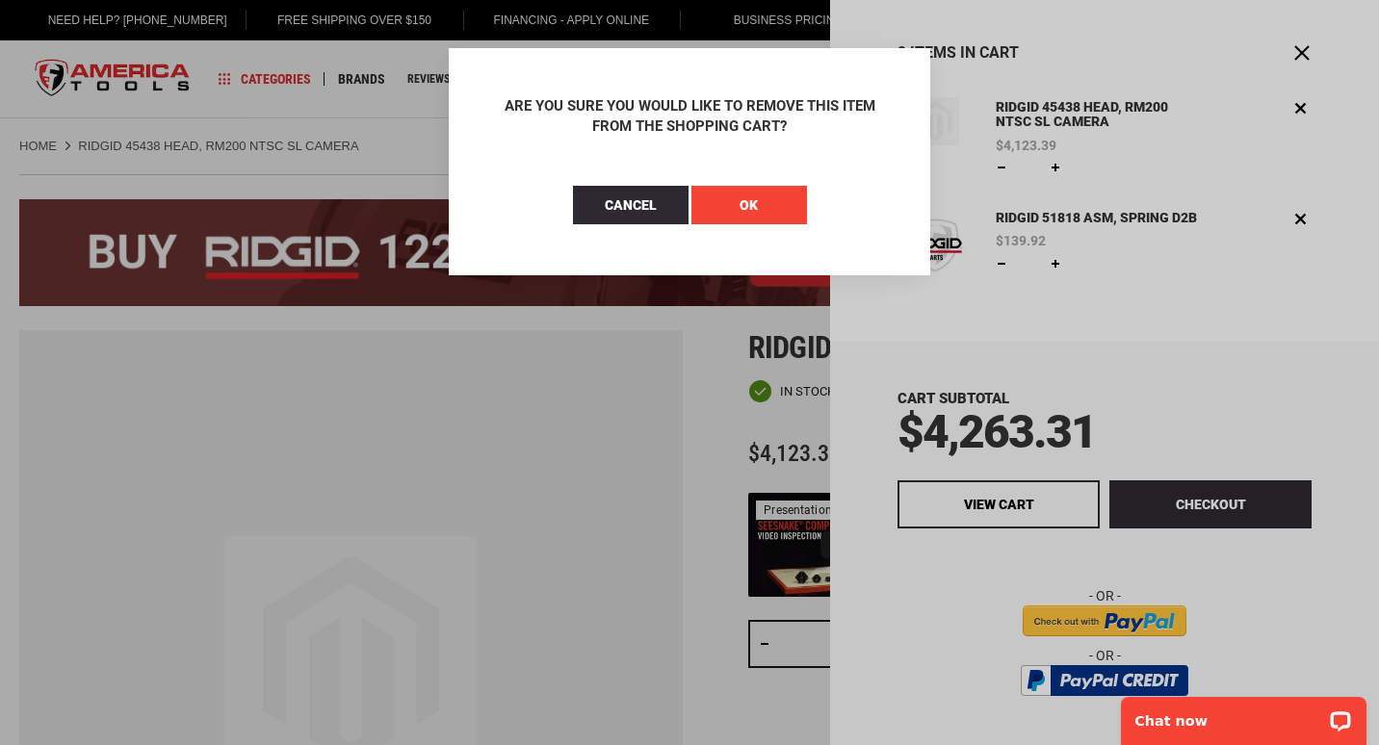
click at [767, 200] on button "OK" at bounding box center [749, 205] width 116 height 39
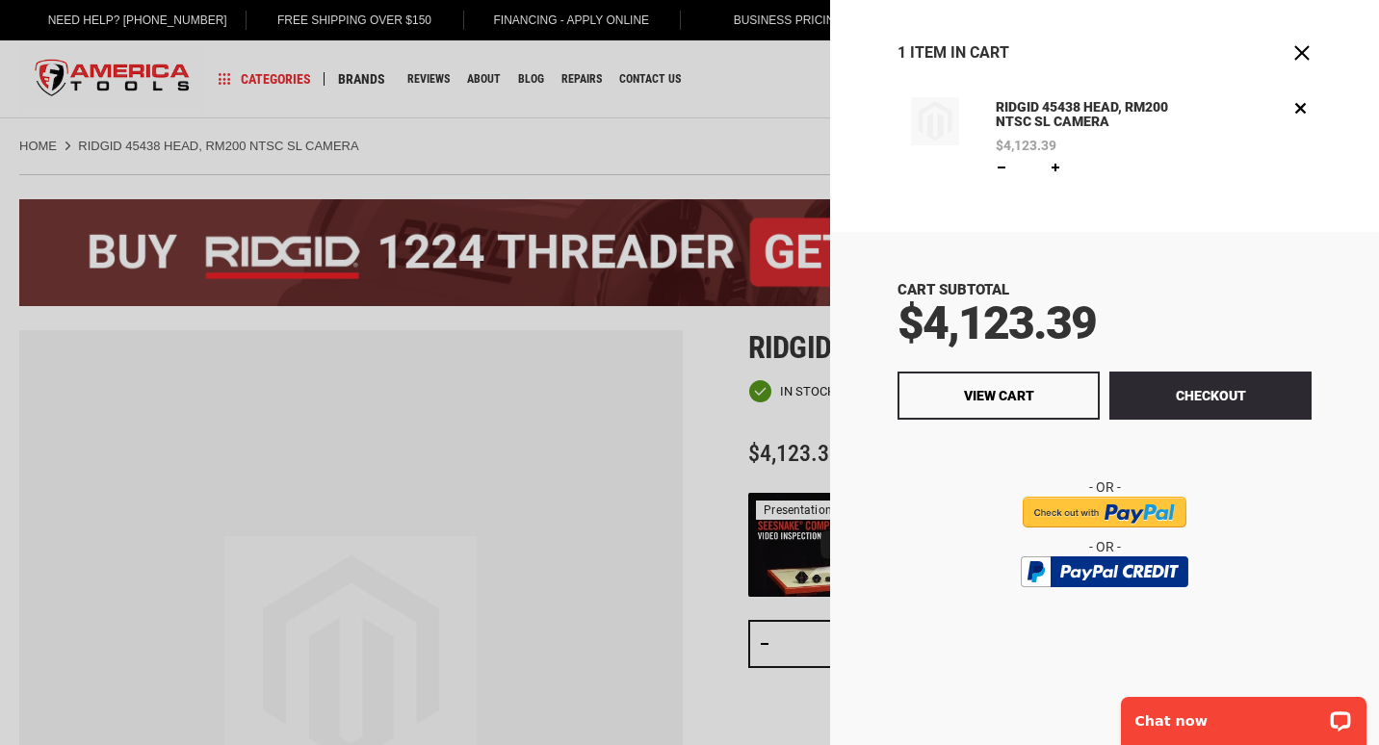
click at [519, 501] on div at bounding box center [689, 372] width 1379 height 745
